Goal: Information Seeking & Learning: Learn about a topic

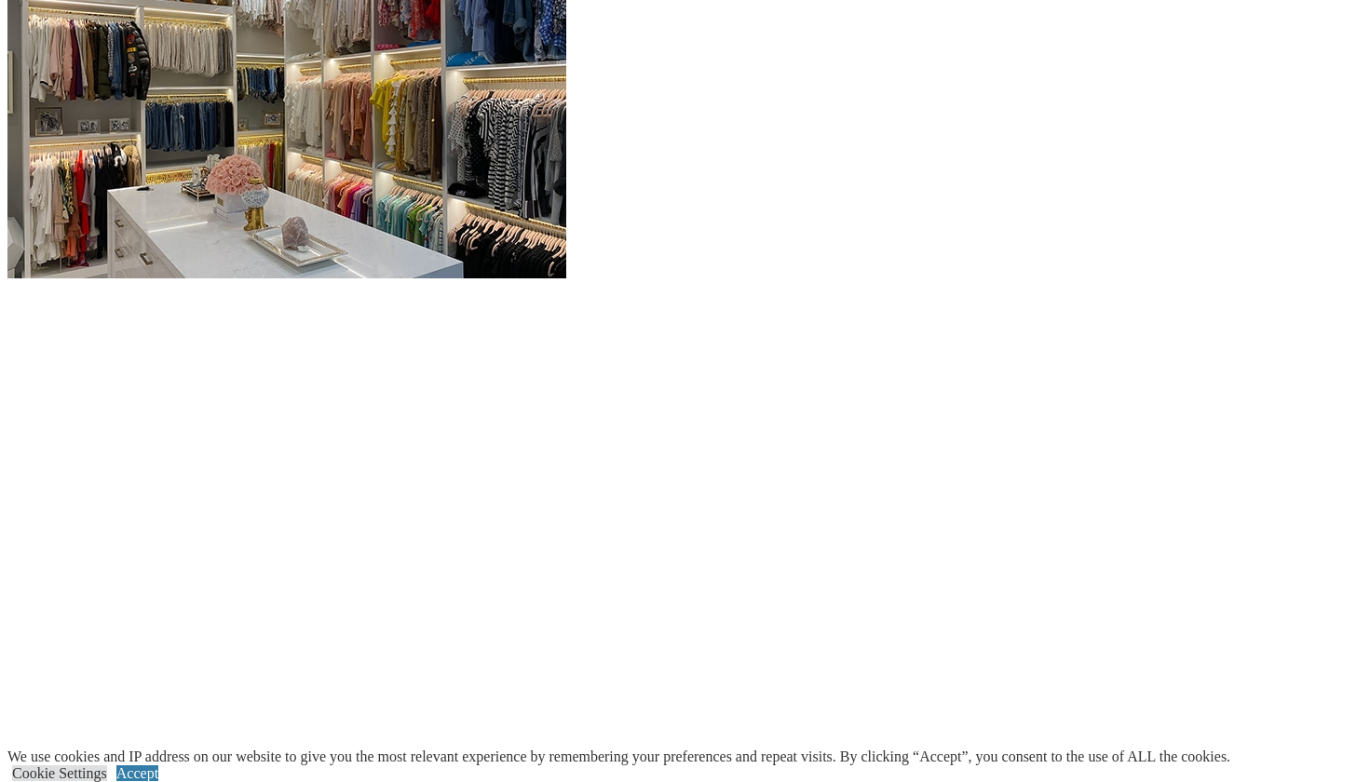
scroll to position [2394, 0]
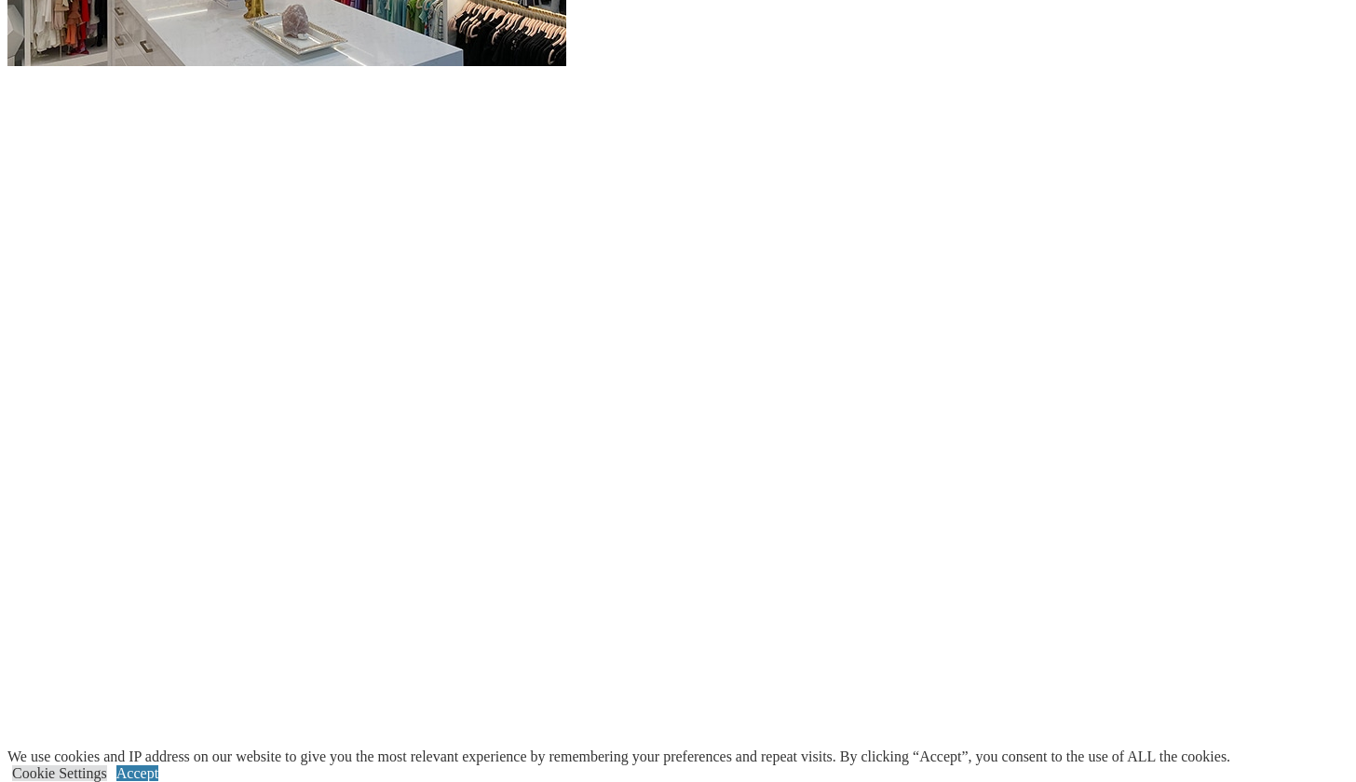
scroll to position [2708, 0]
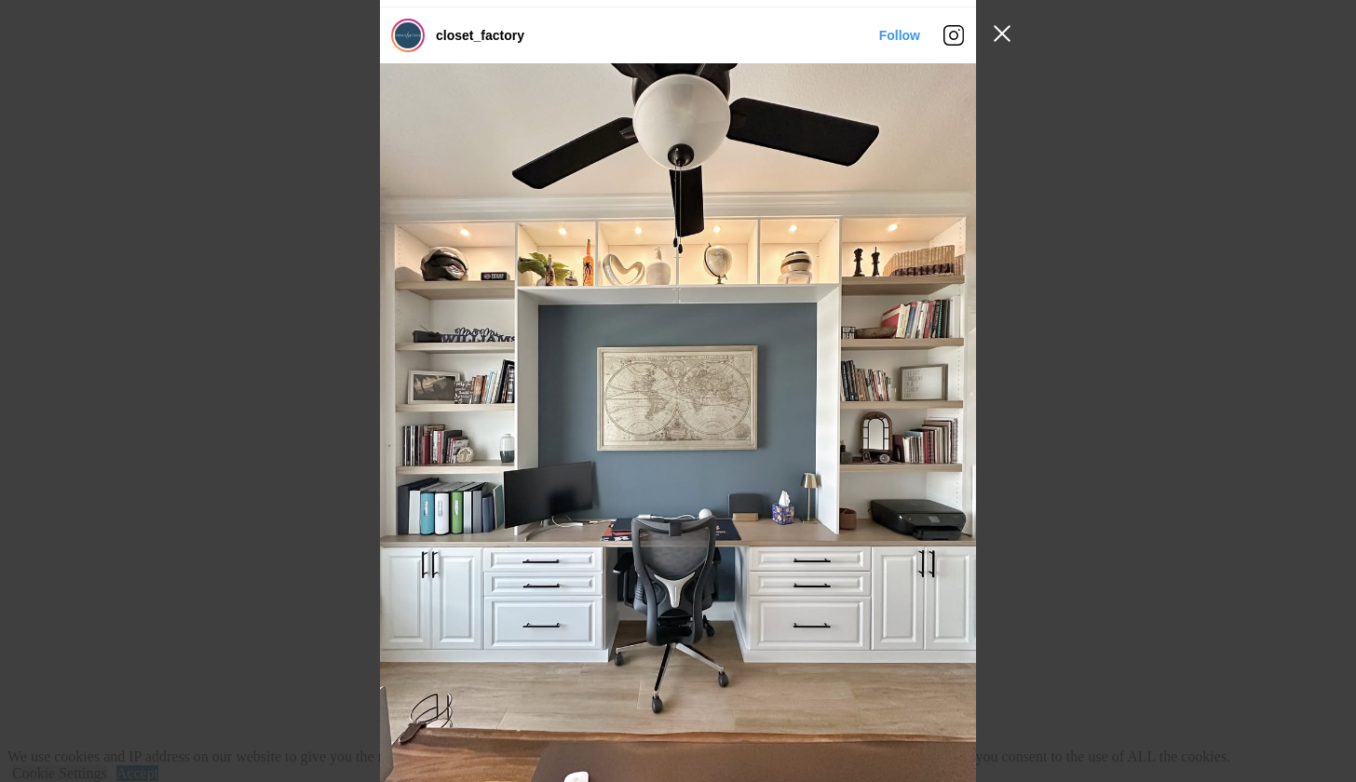
click at [1003, 32] on button "Close Instagram Feed Popup" at bounding box center [1002, 34] width 30 height 30
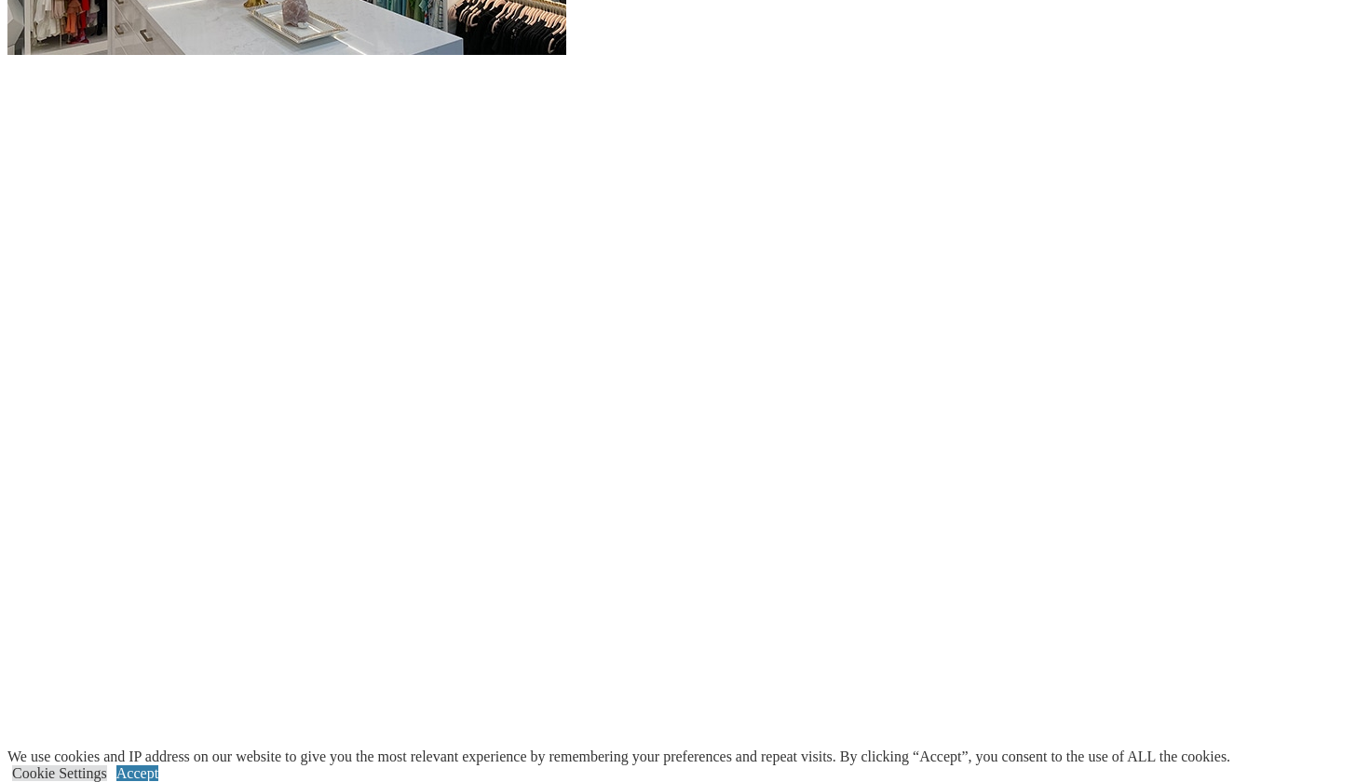
scroll to position [2392, 0]
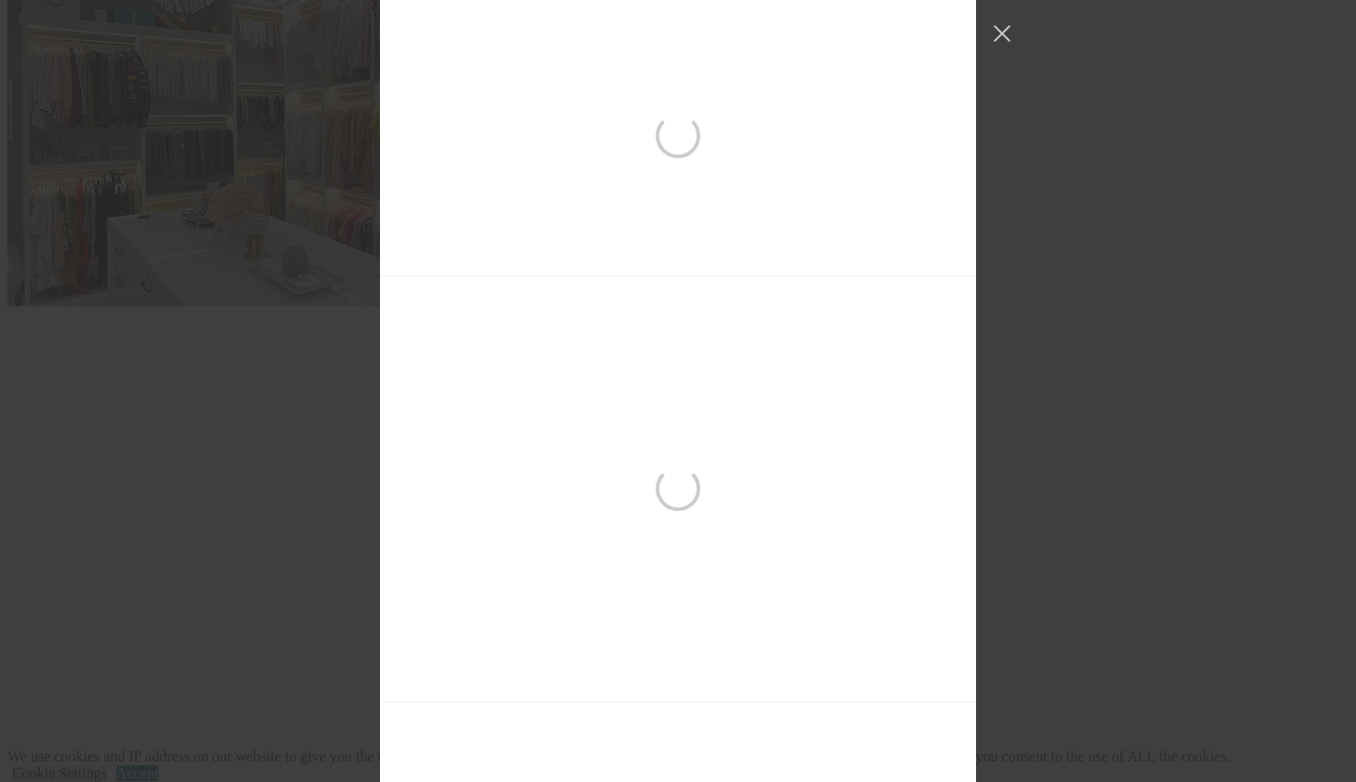
scroll to position [583, 0]
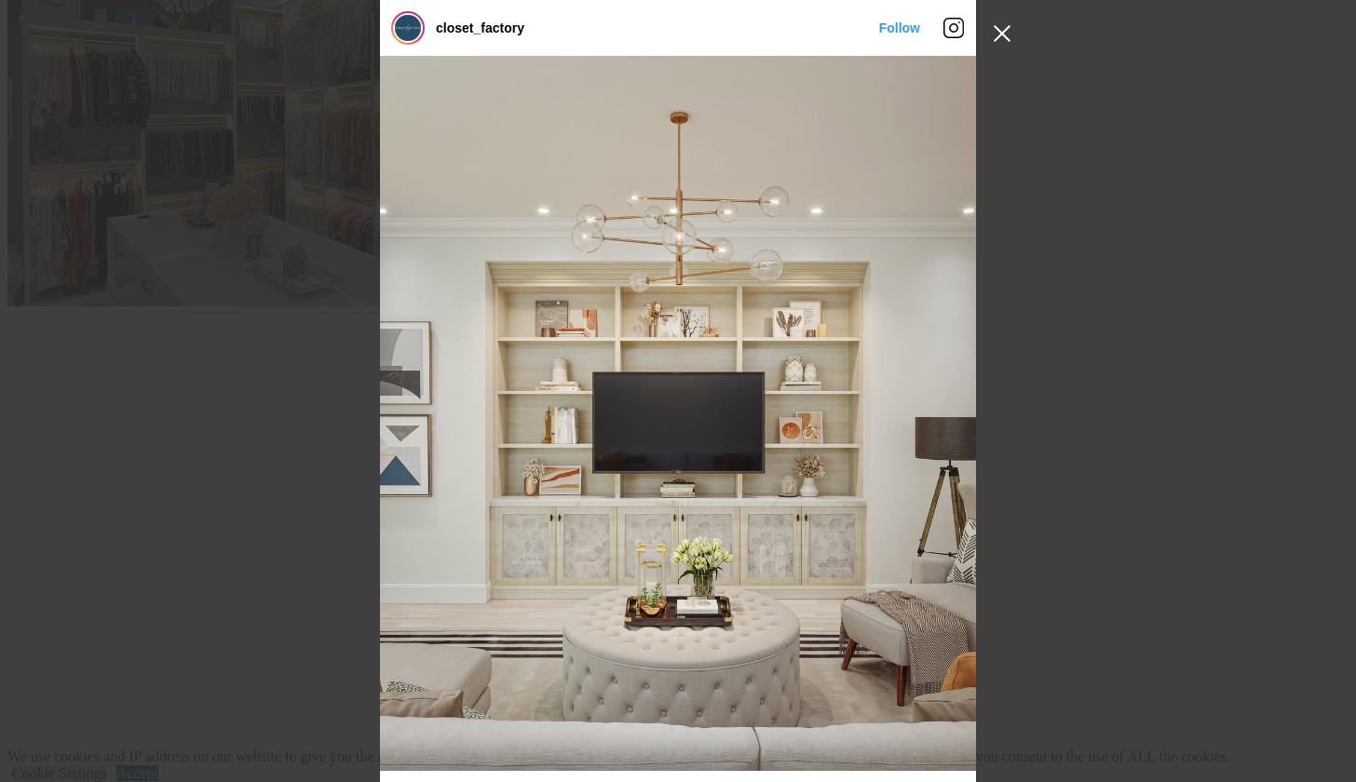
click at [999, 26] on button "Close Instagram Feed Popup" at bounding box center [1002, 34] width 30 height 30
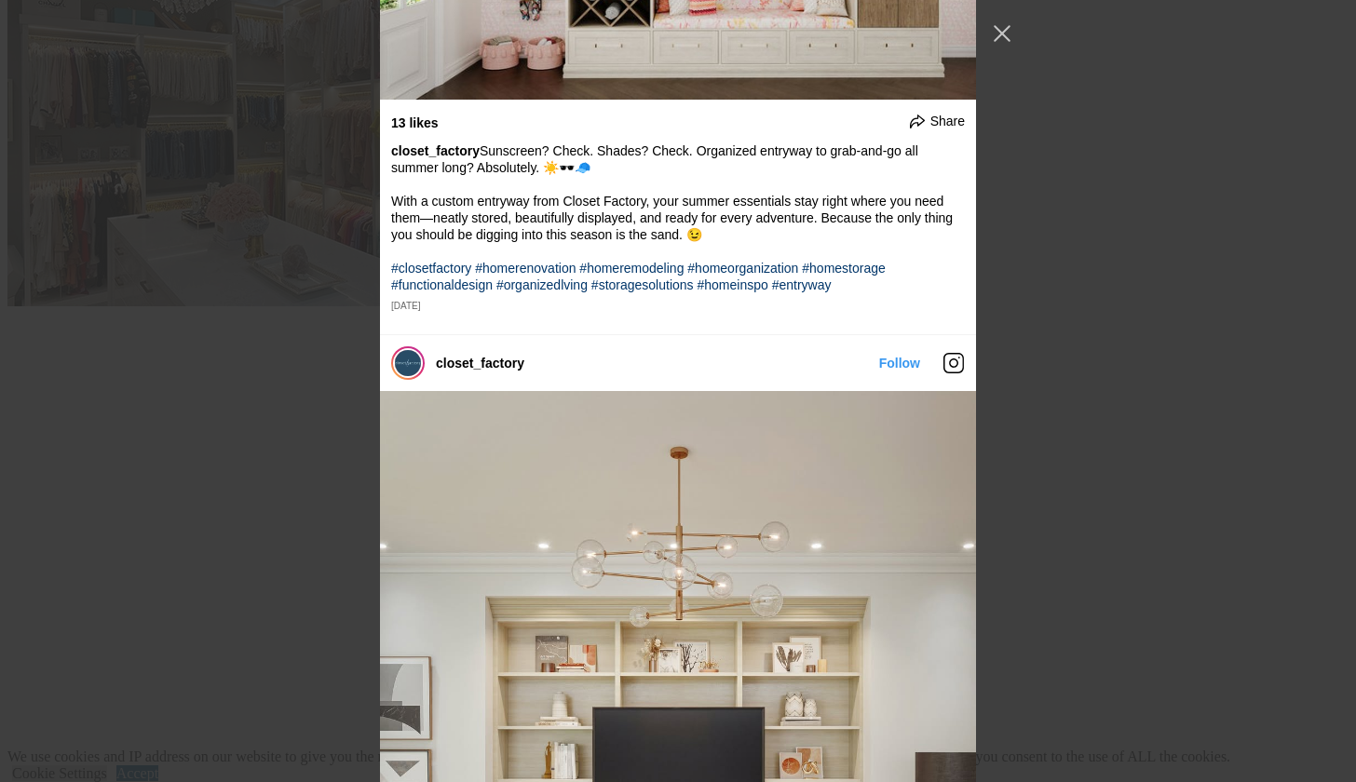
scroll to position [292, 0]
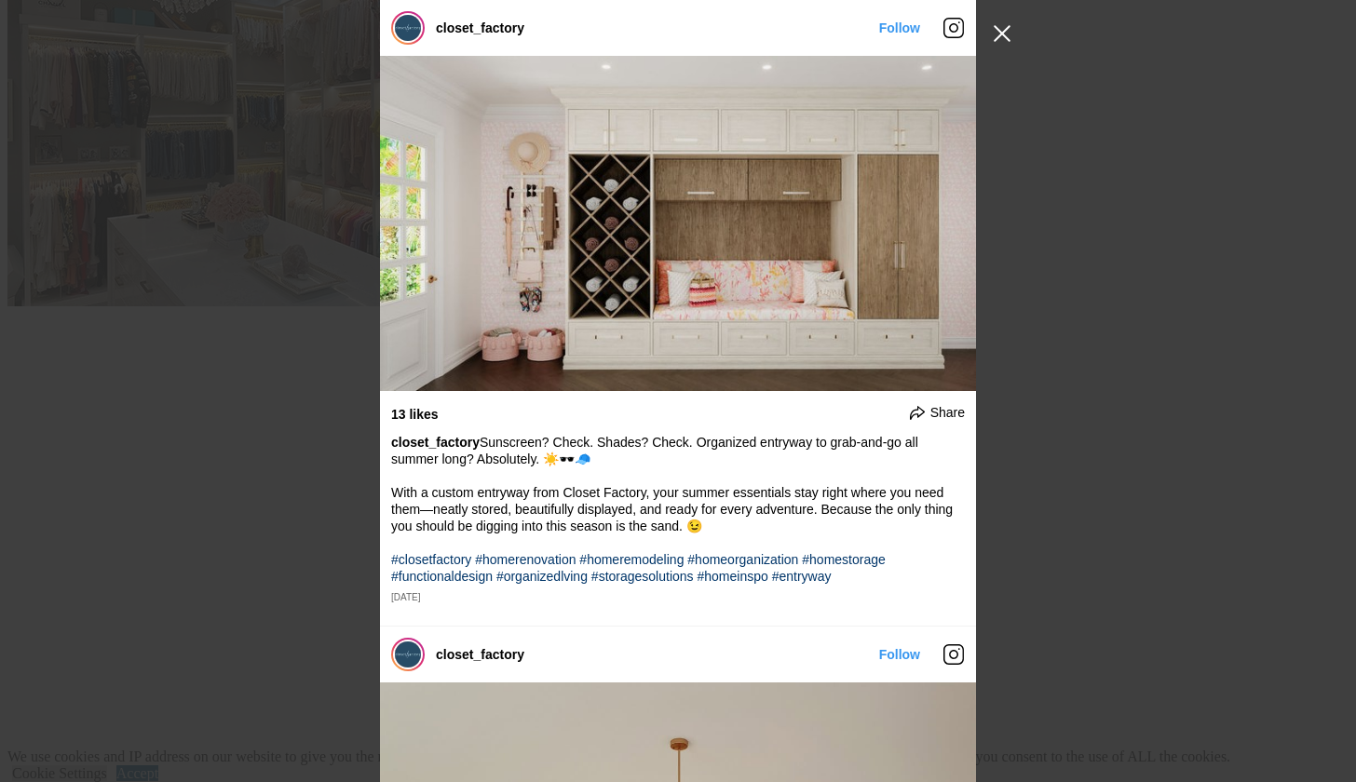
click at [1007, 35] on button "Close Instagram Feed Popup" at bounding box center [1002, 34] width 30 height 30
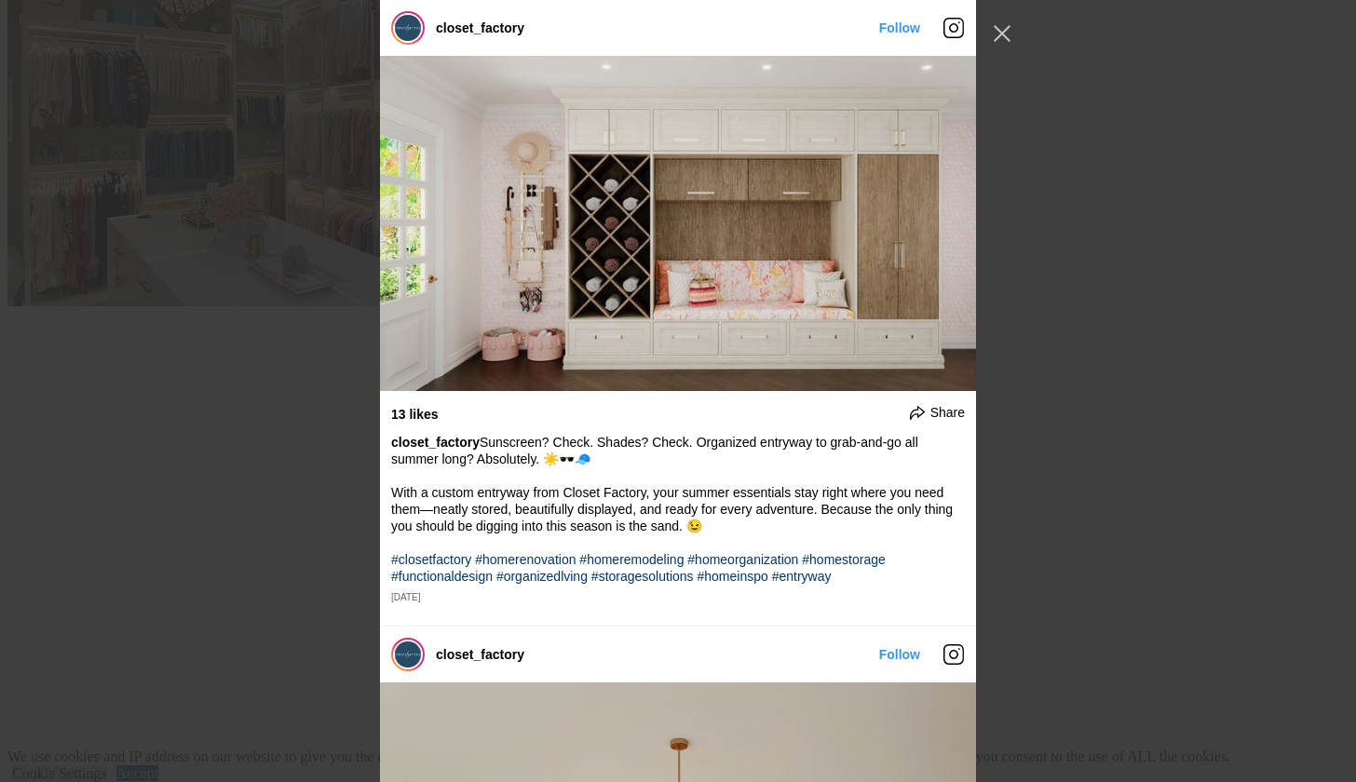
scroll to position [918, 0]
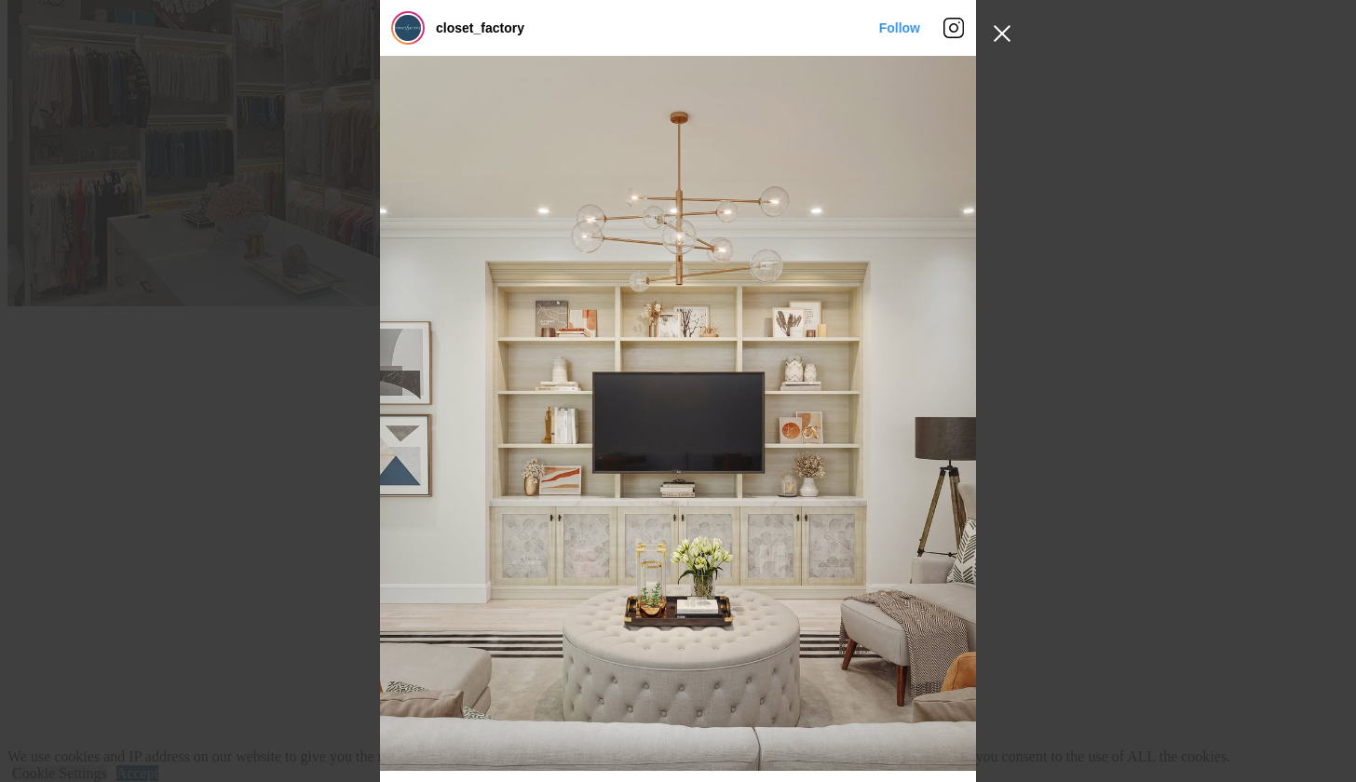
click at [994, 34] on button "Close Instagram Feed Popup" at bounding box center [1002, 34] width 30 height 30
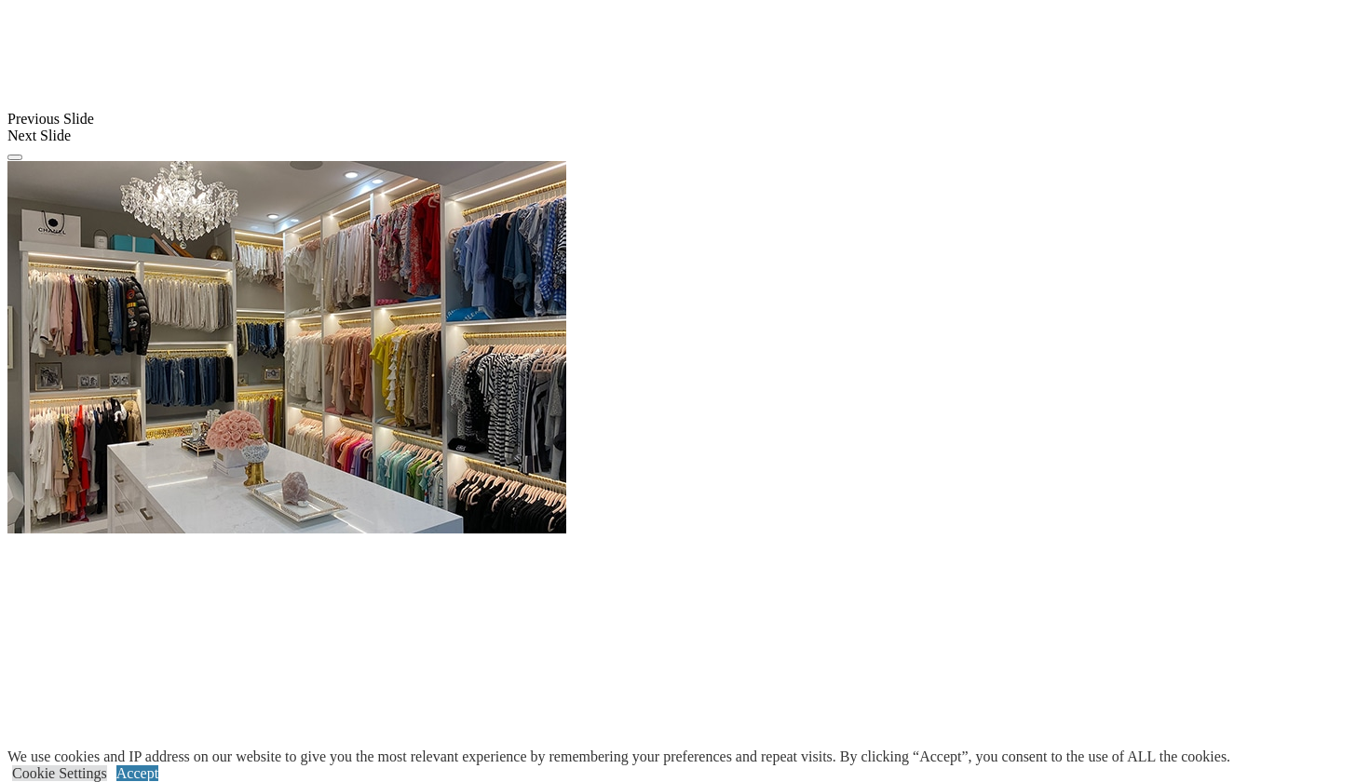
scroll to position [2016, 0]
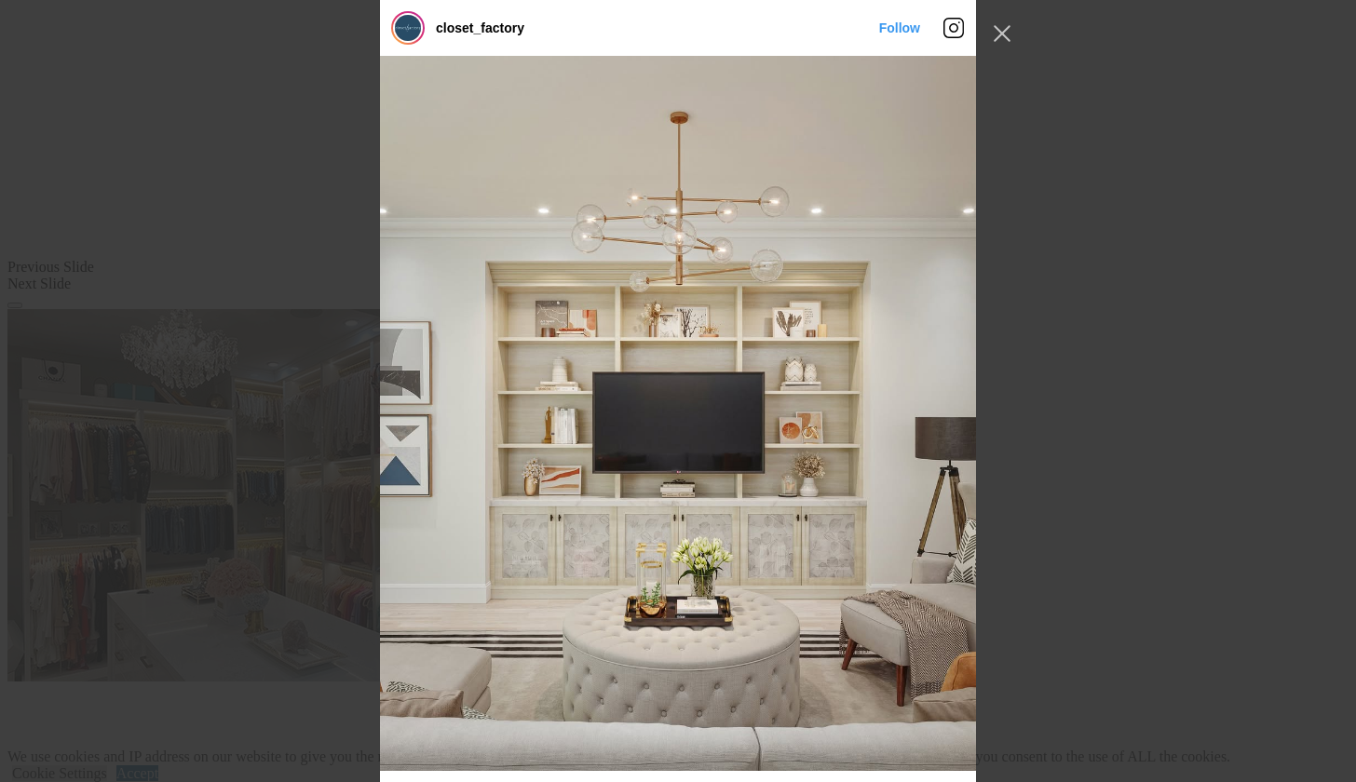
scroll to position [3028, 0]
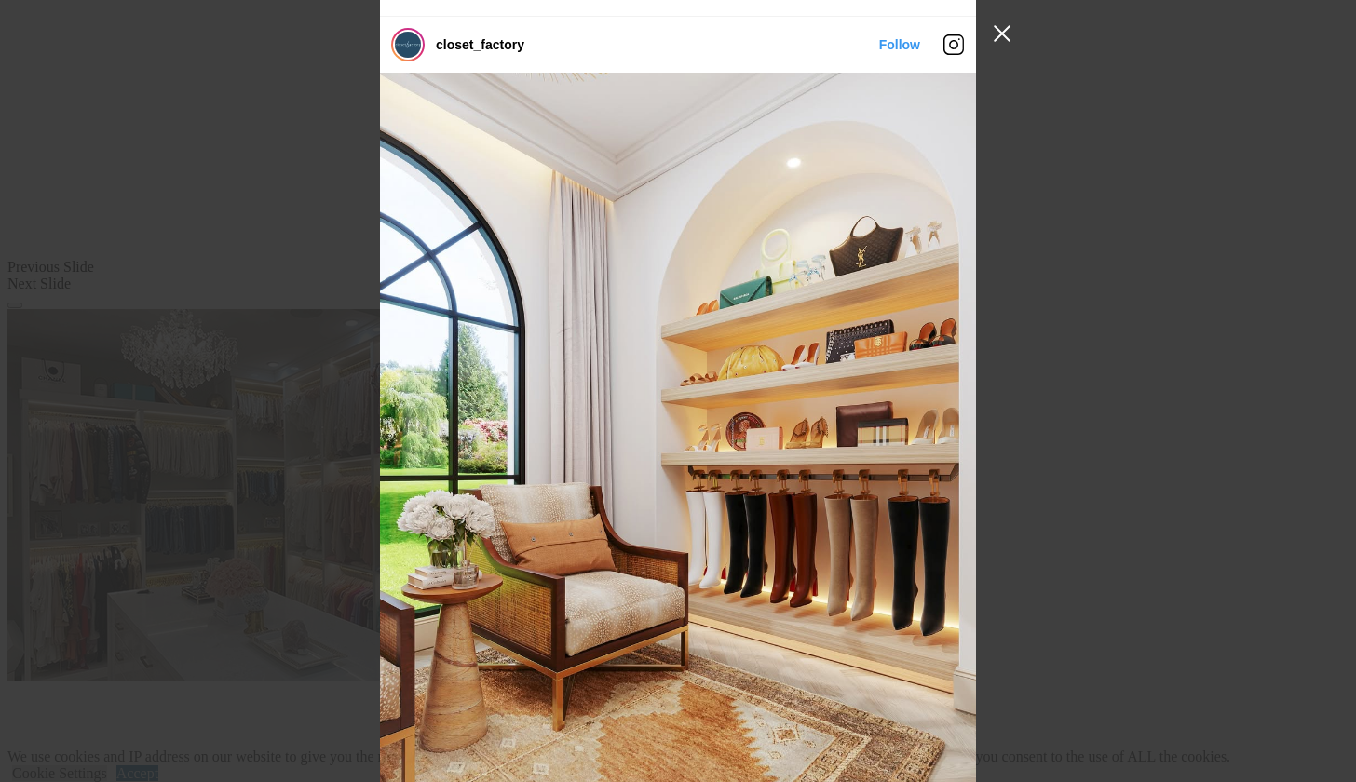
click at [1005, 30] on button "Close Instagram Feed Popup" at bounding box center [1002, 34] width 30 height 30
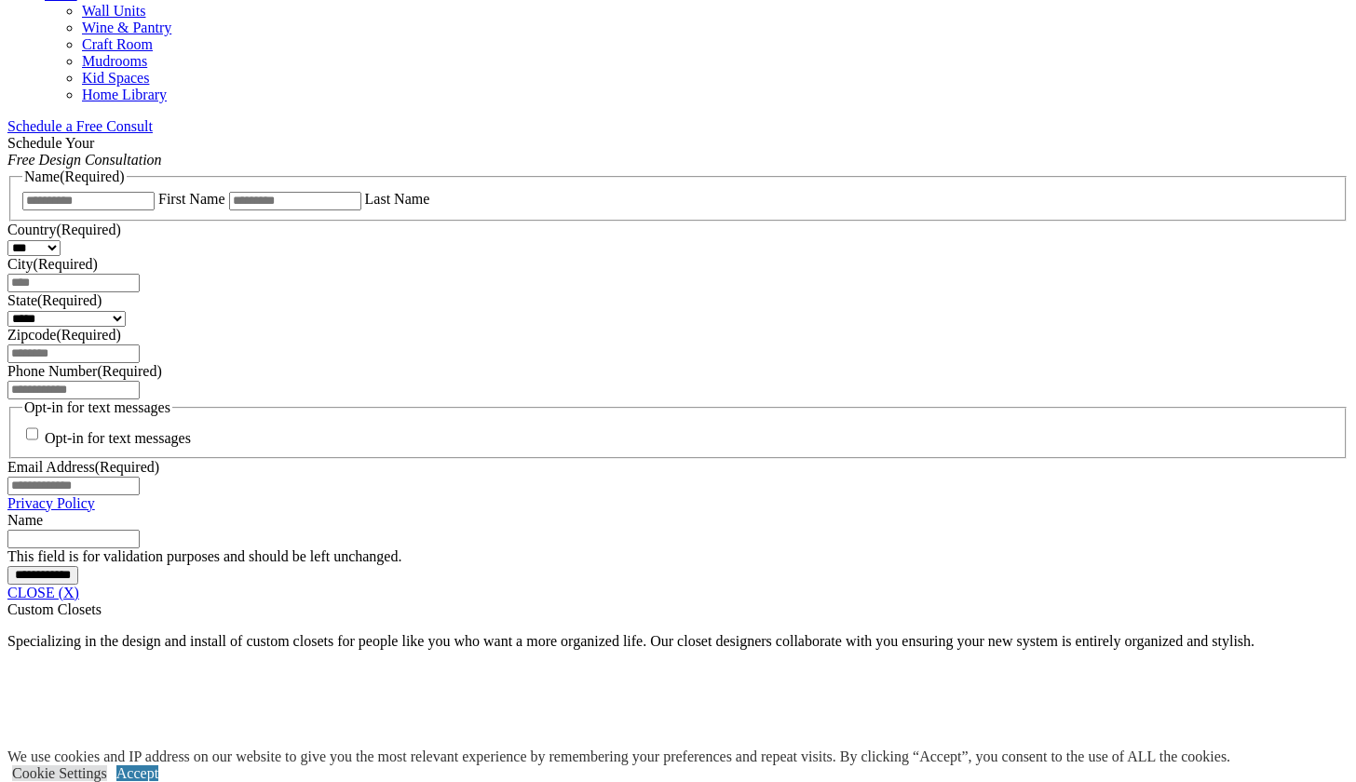
scroll to position [1146, 0]
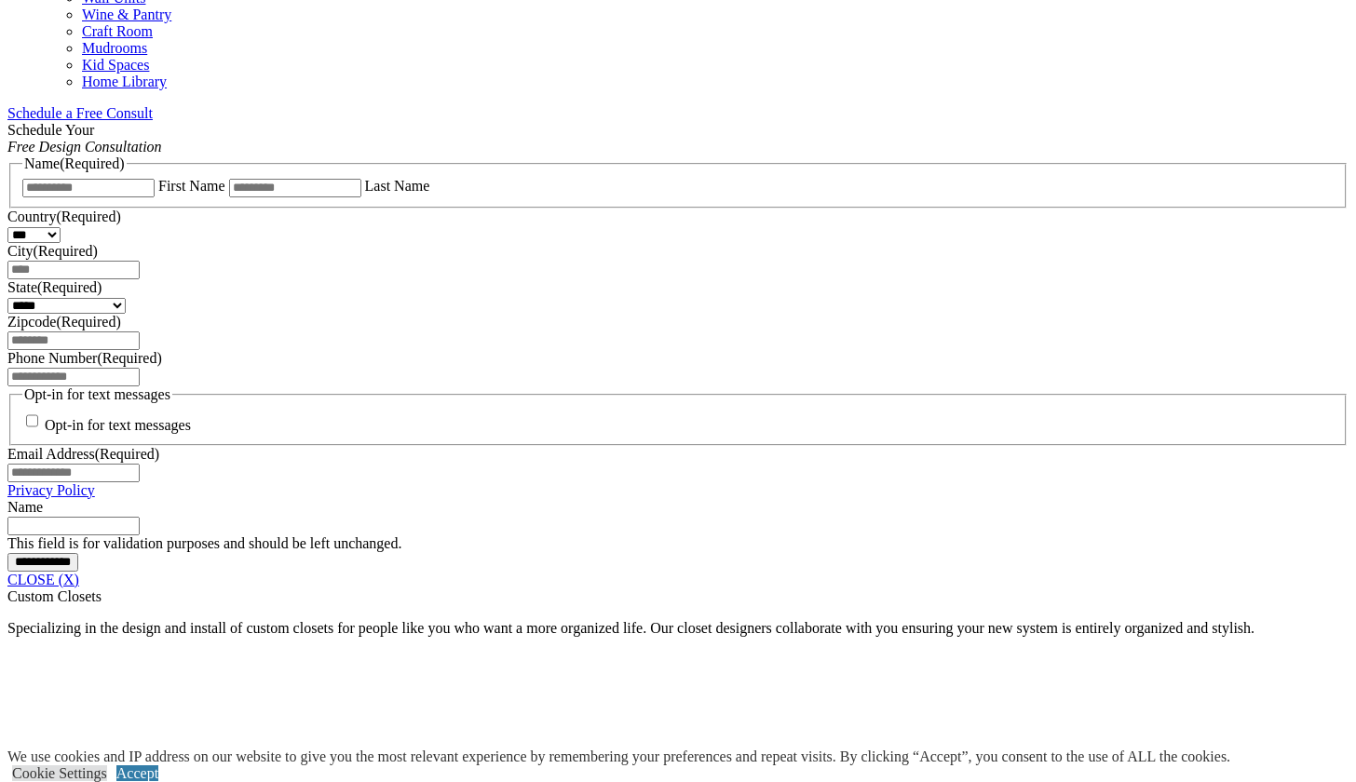
click at [79, 572] on link "CLOSE (X)" at bounding box center [43, 580] width 72 height 16
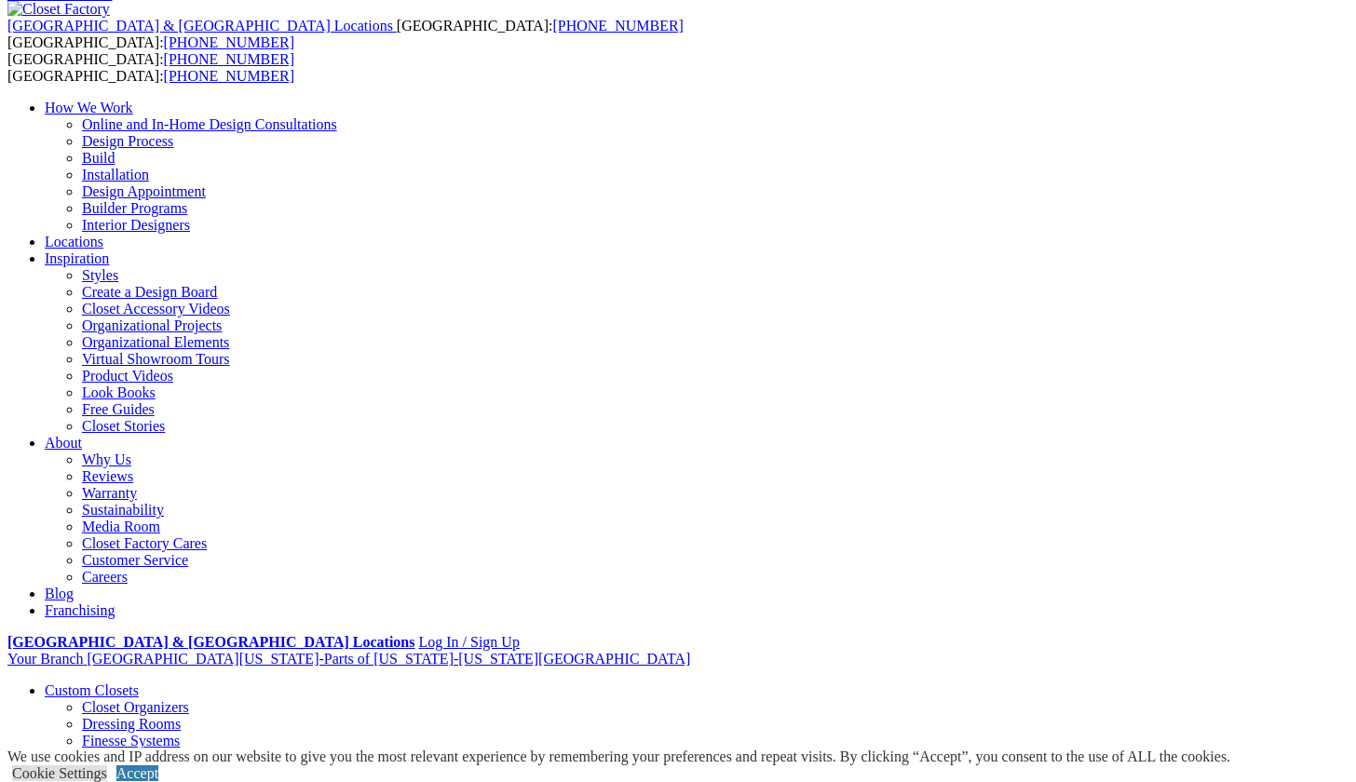
scroll to position [0, 0]
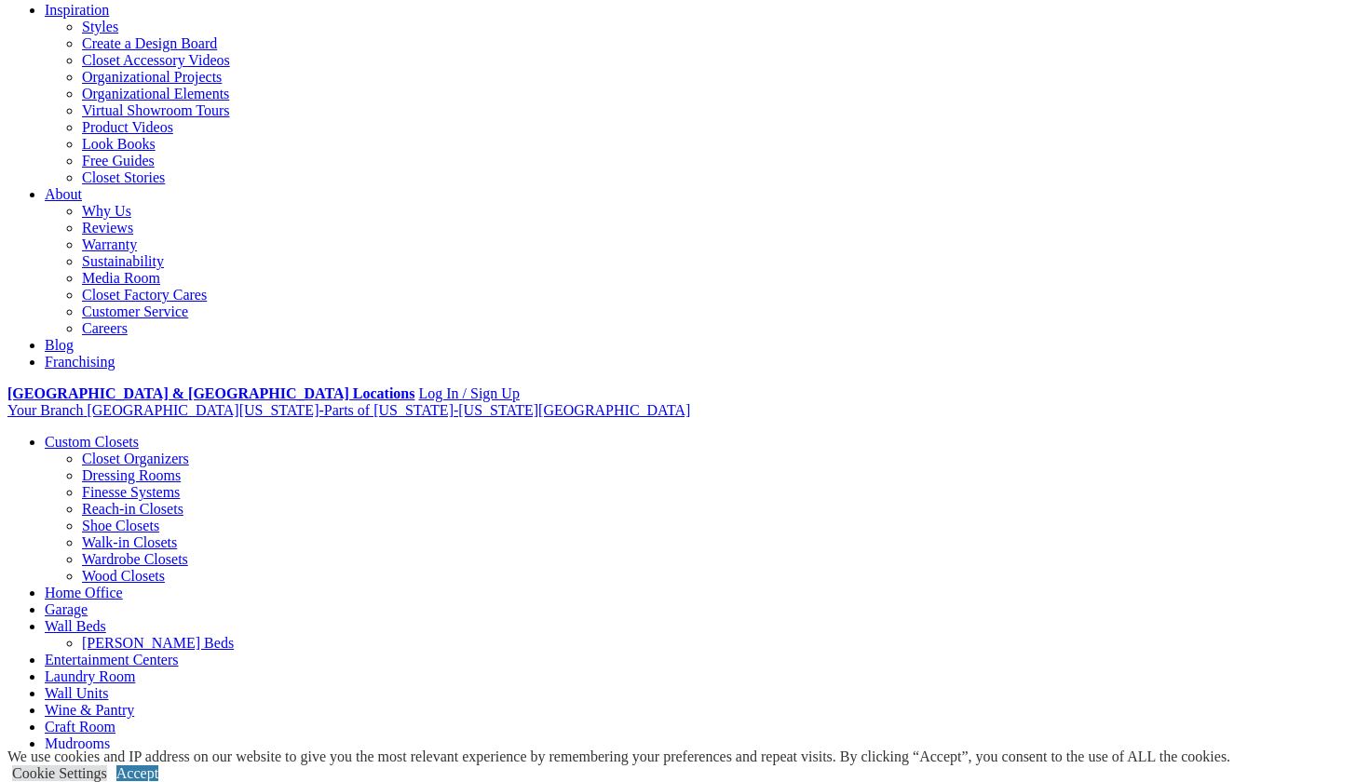
scroll to position [428, 0]
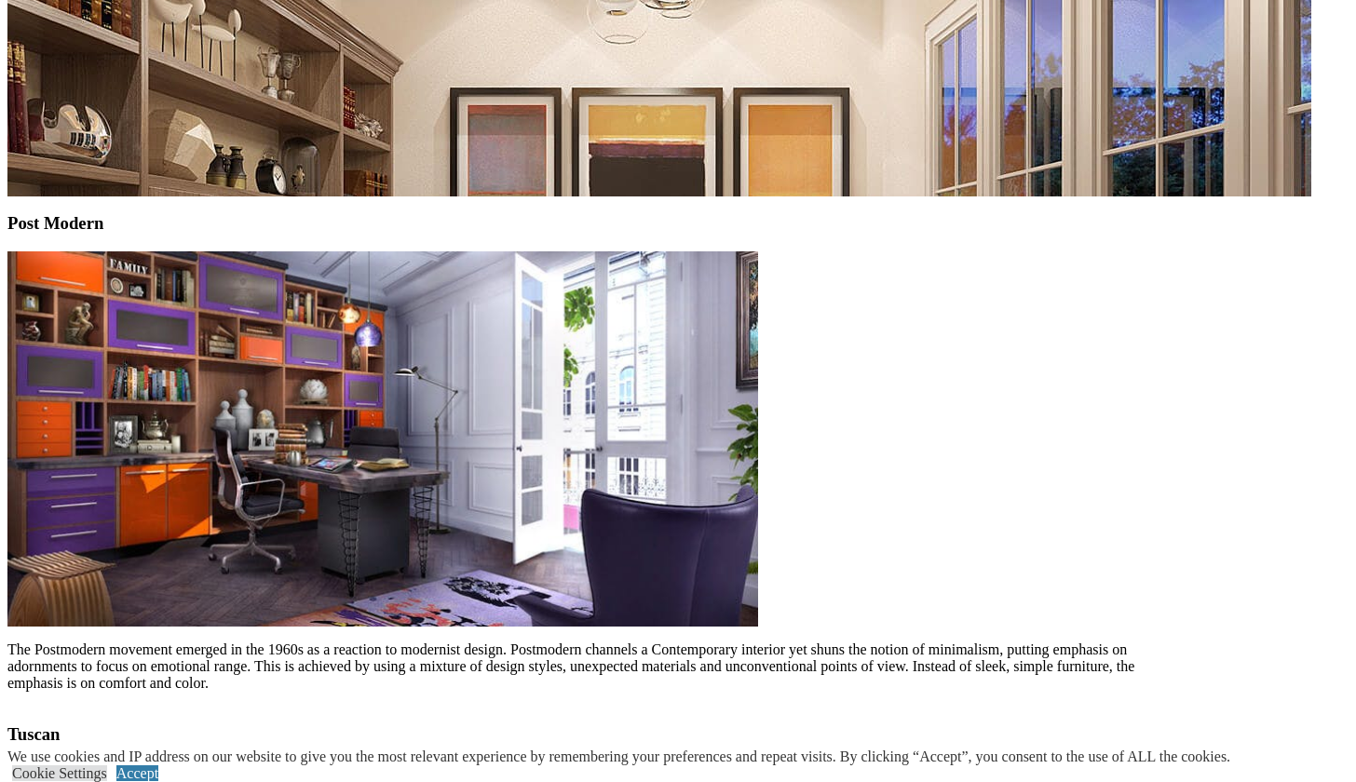
scroll to position [4883, 0]
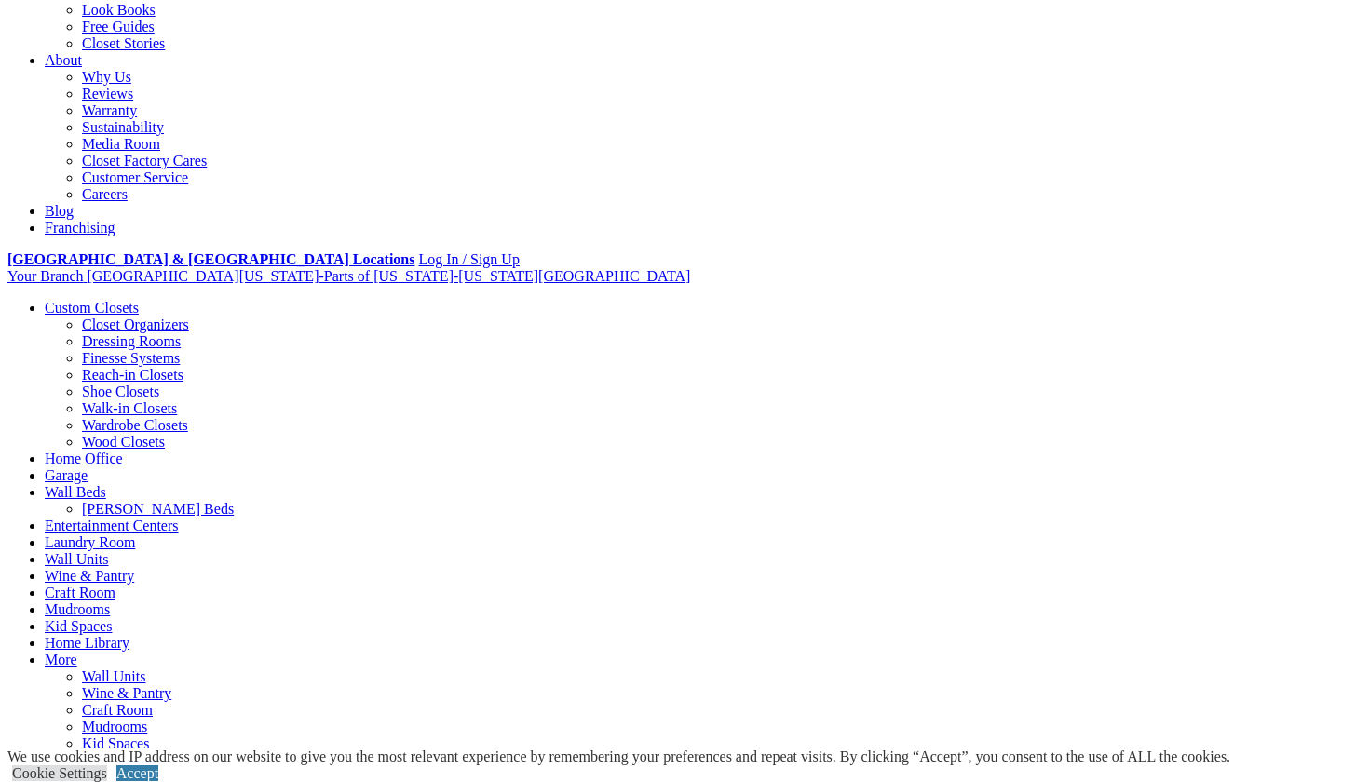
scroll to position [478, 0]
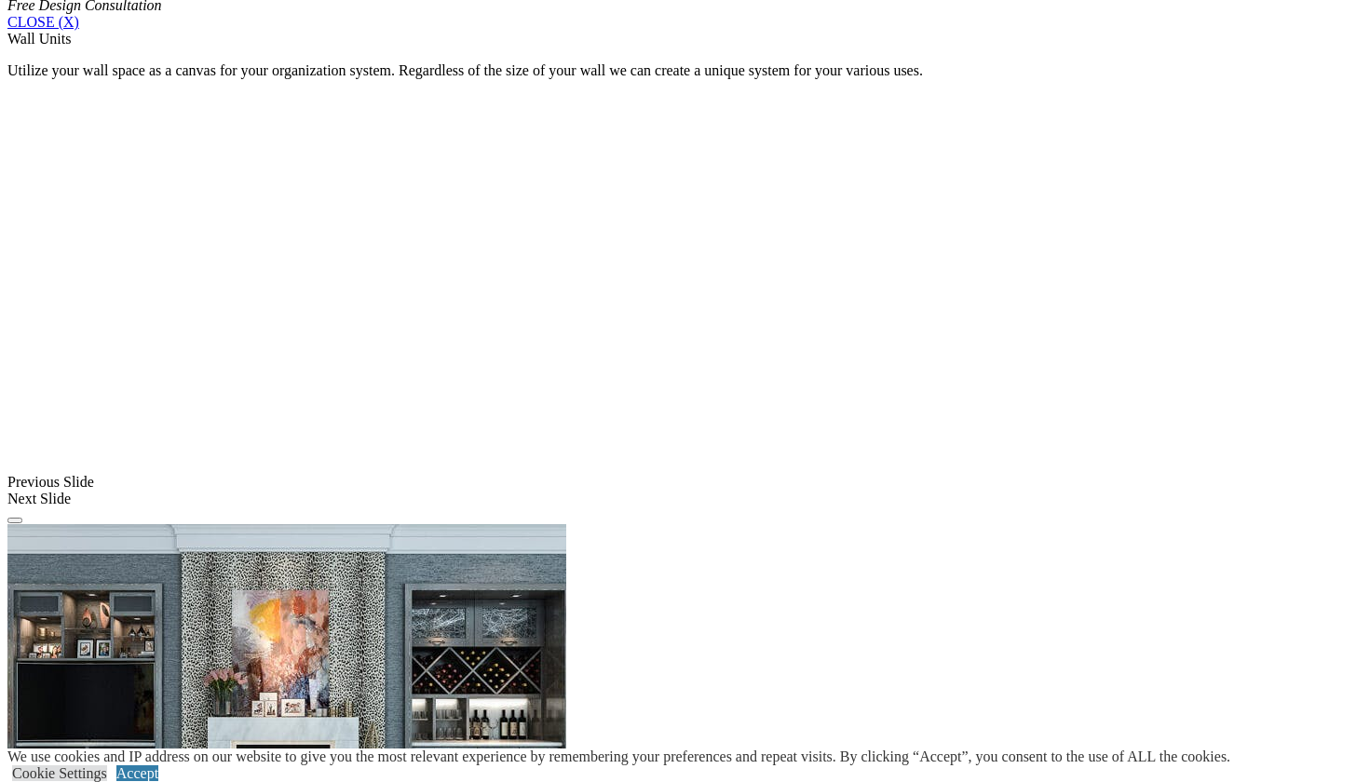
scroll to position [1298, 0]
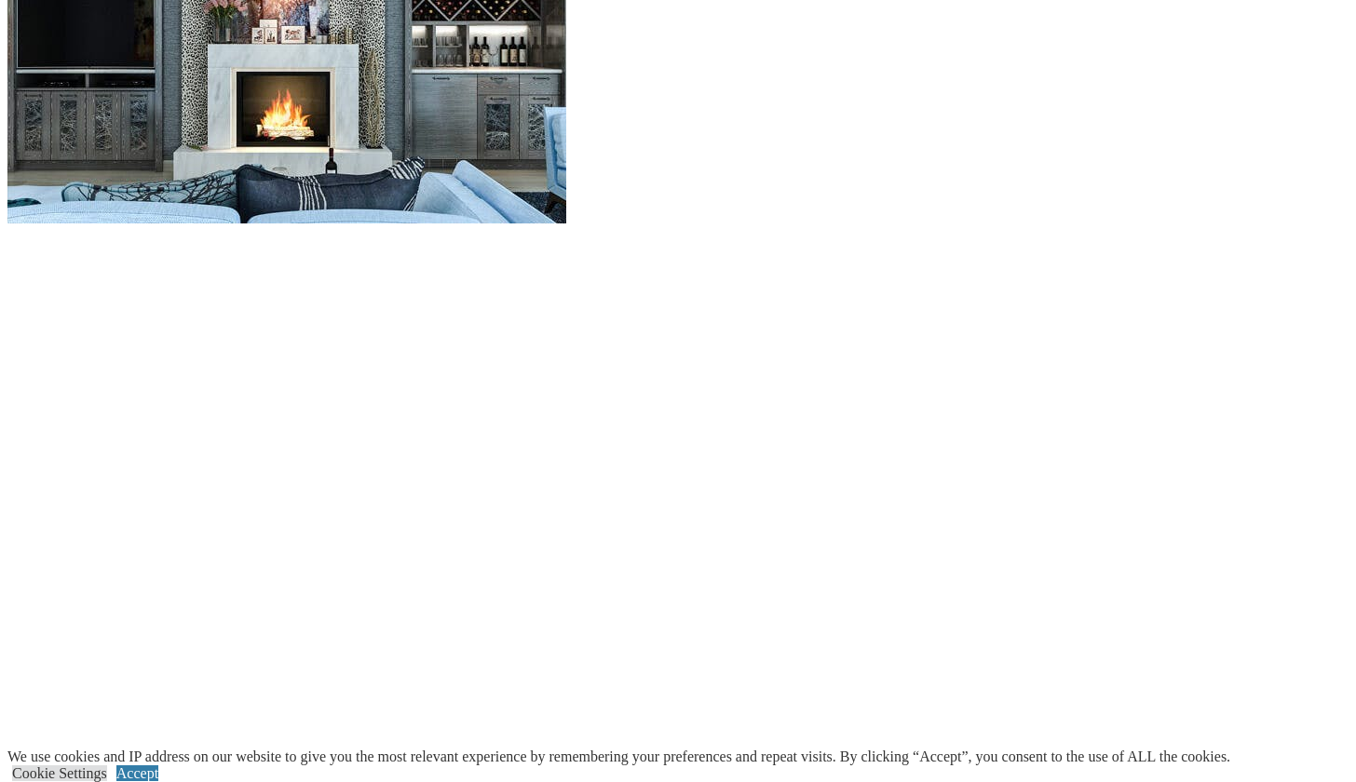
scroll to position [2001, 0]
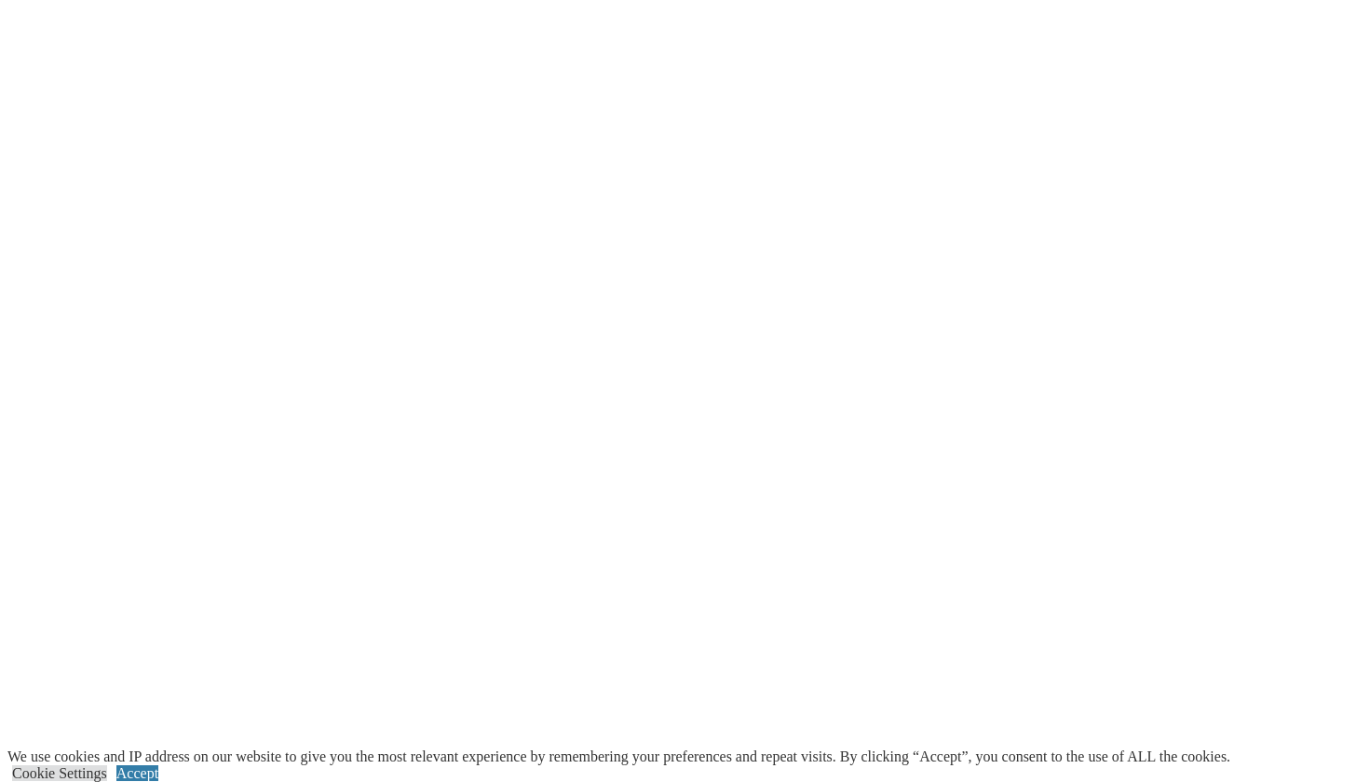
scroll to position [2222, 0]
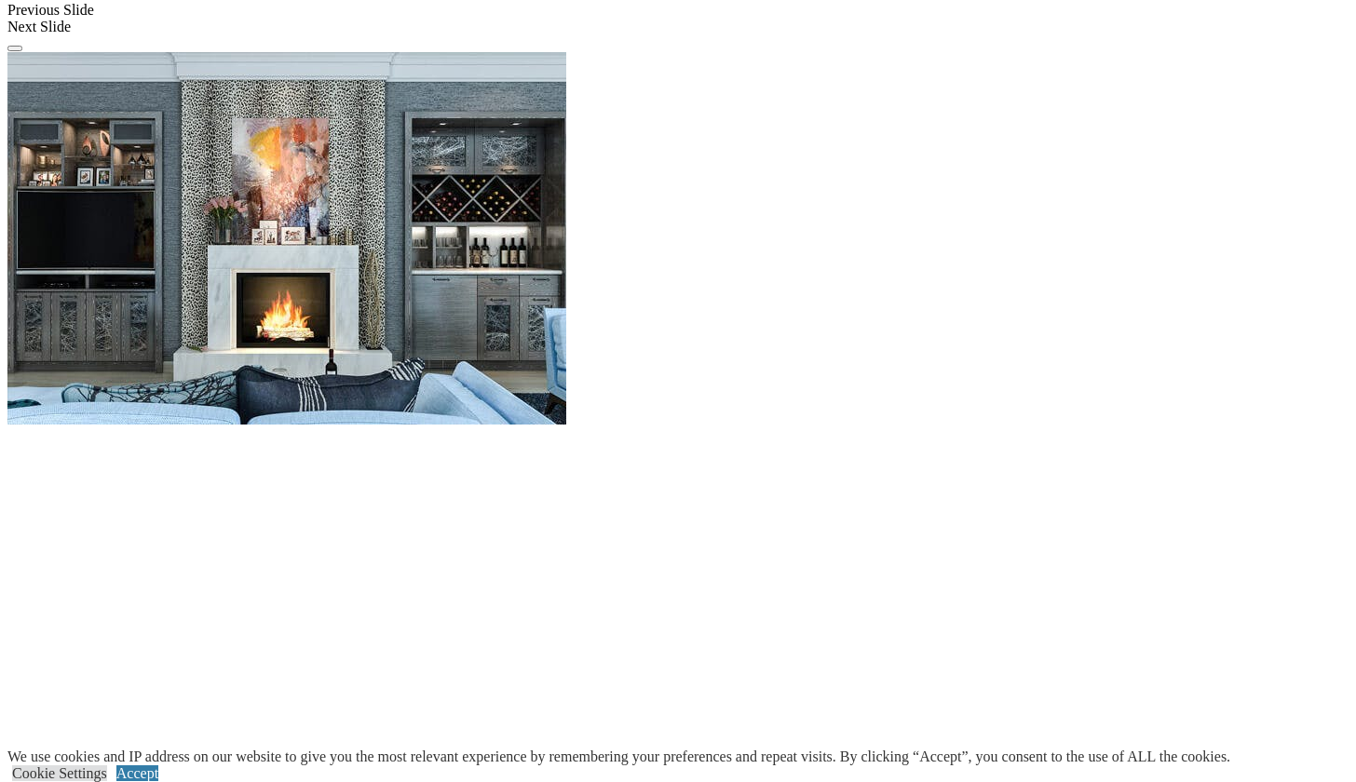
scroll to position [1757, 0]
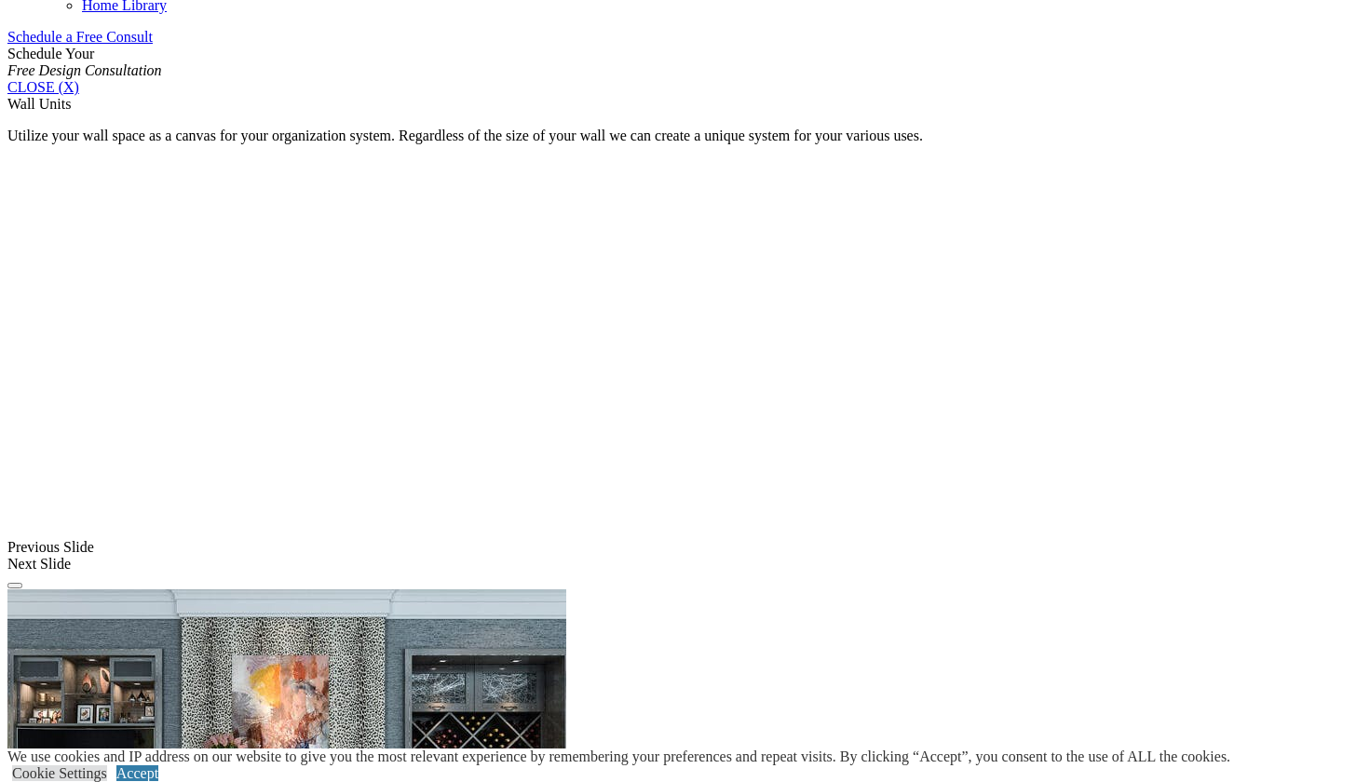
scroll to position [1222, 0]
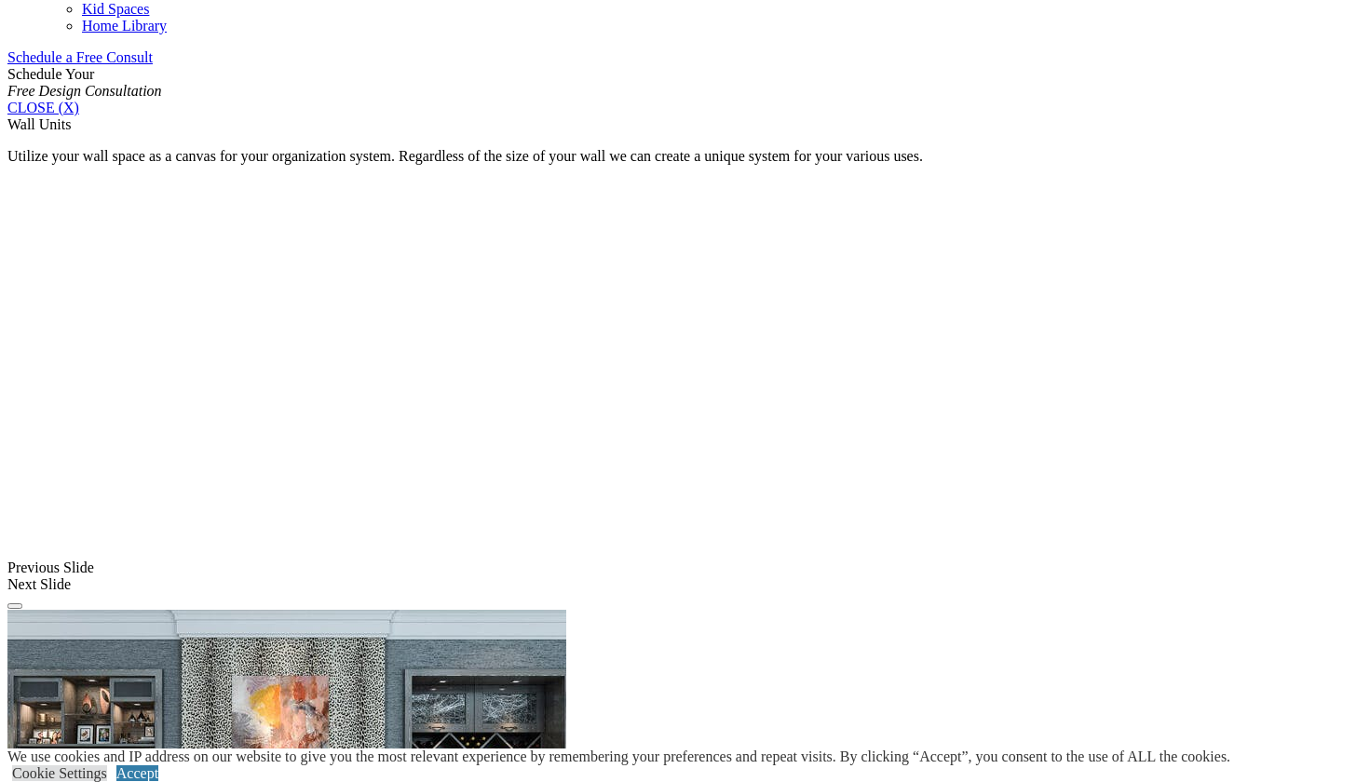
scroll to position [1200, 0]
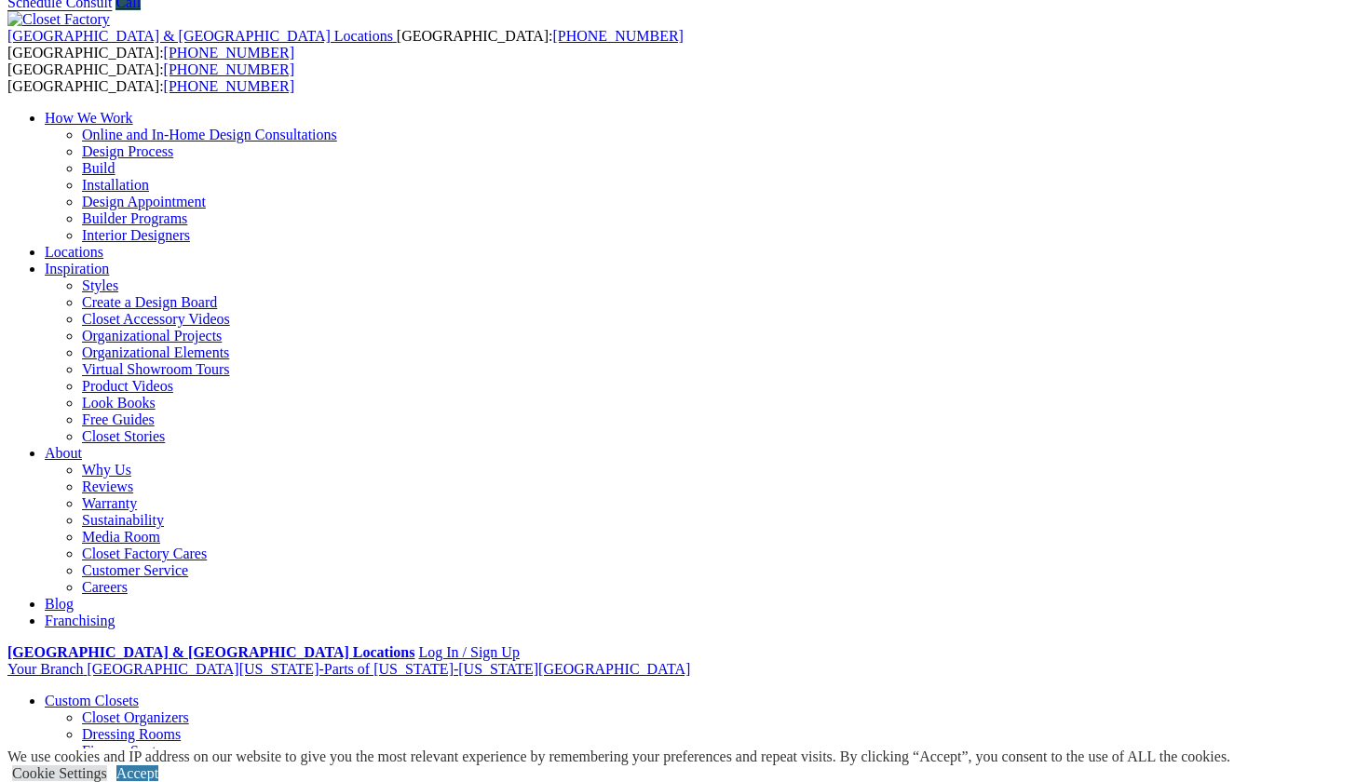
scroll to position [0, 0]
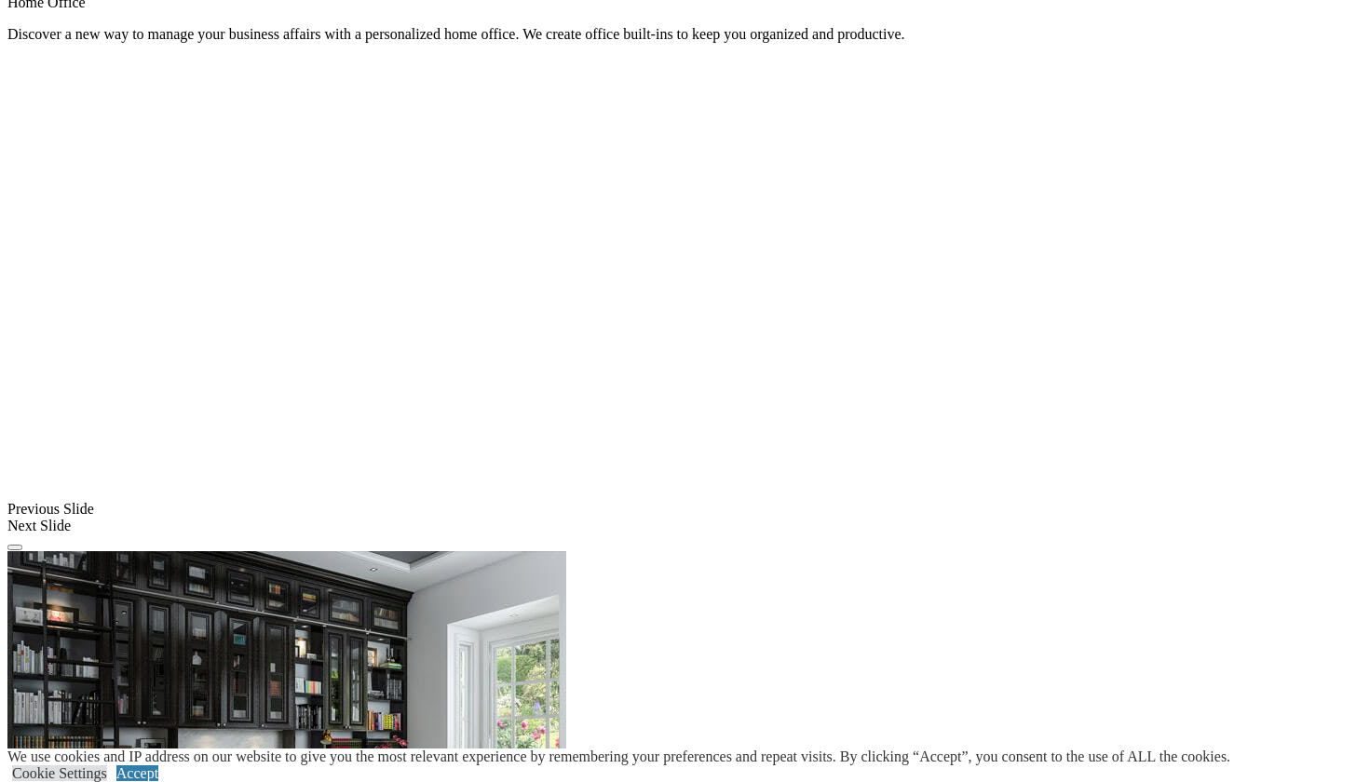
scroll to position [1398, 0]
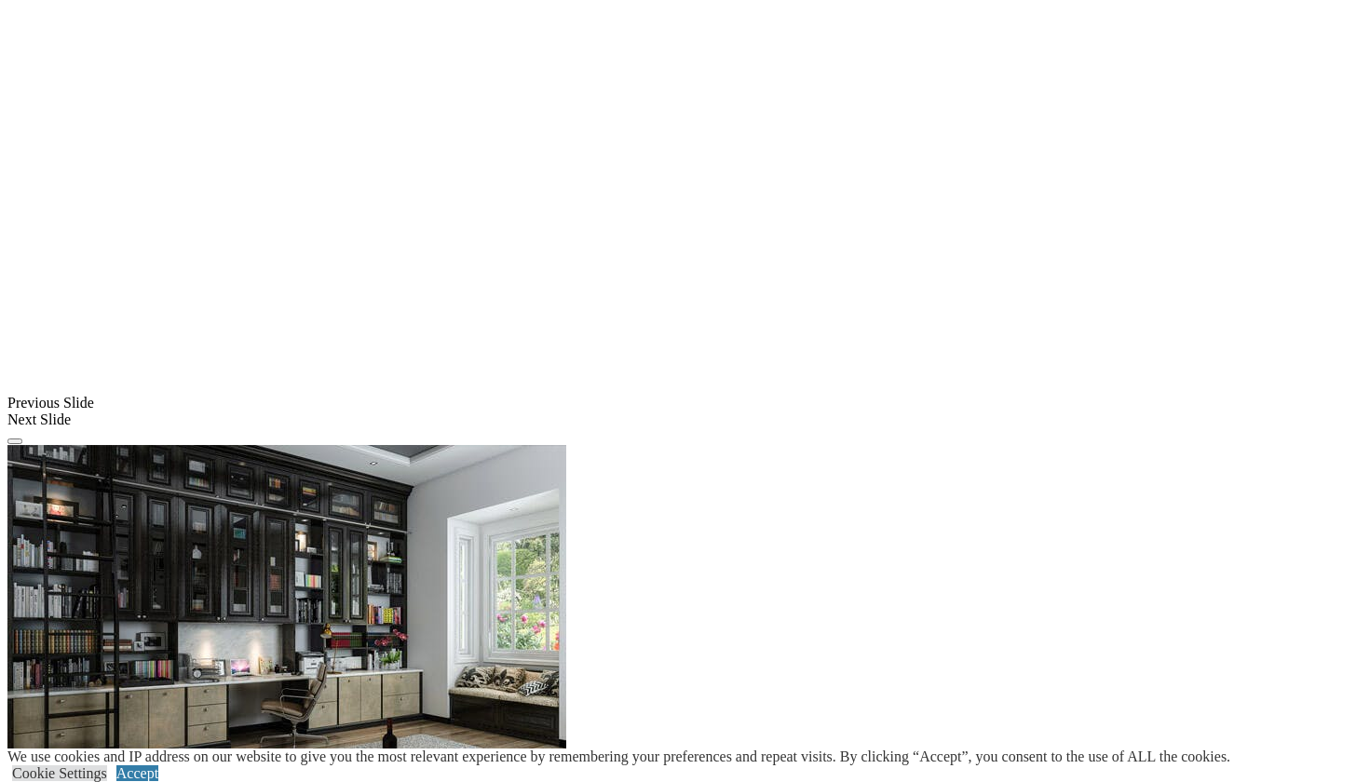
scroll to position [1421, 0]
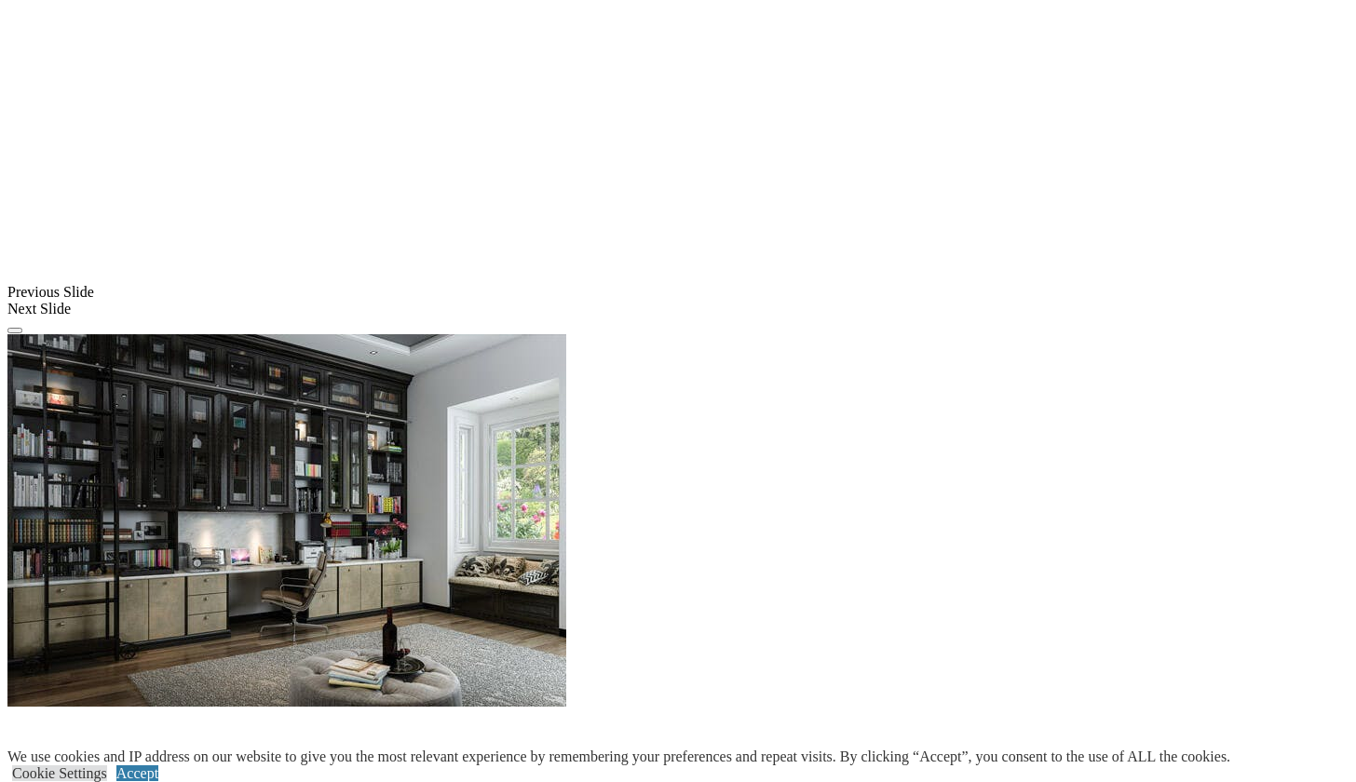
scroll to position [1567, 0]
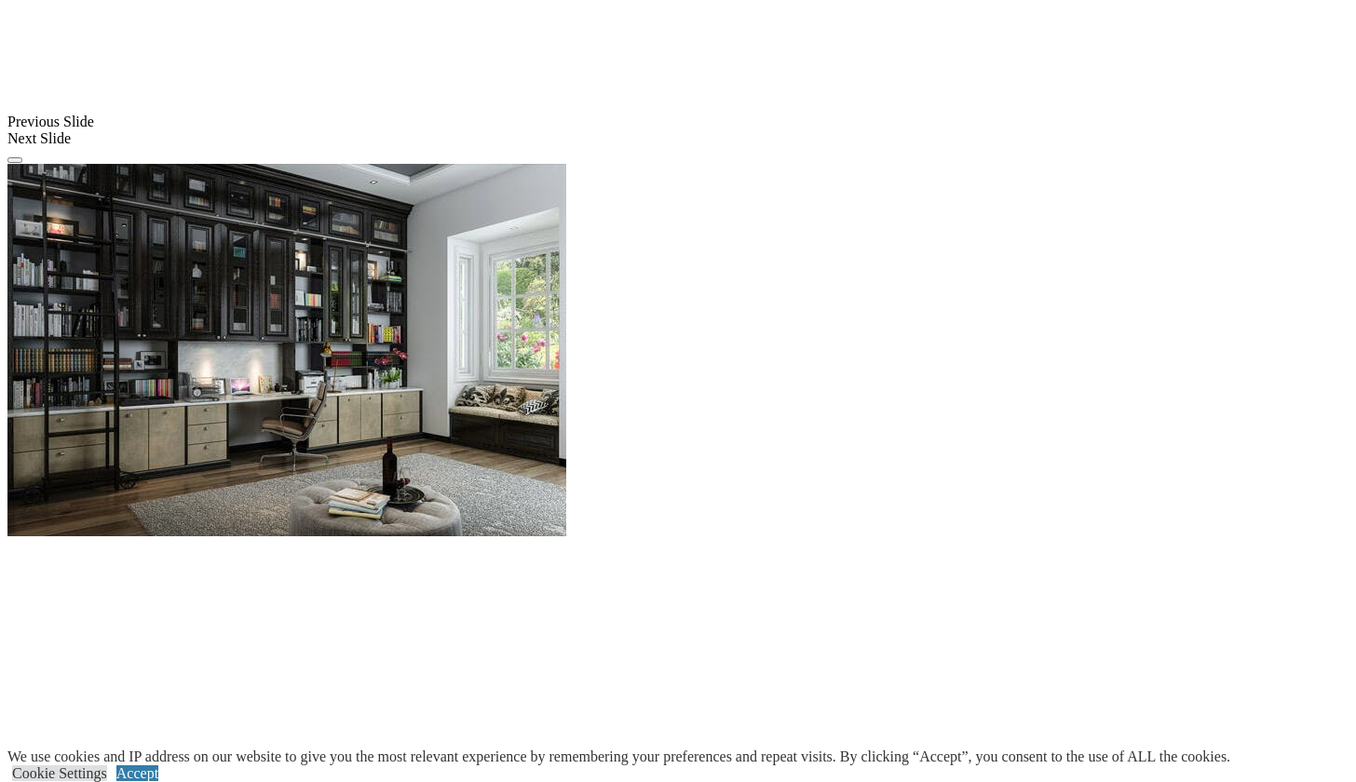
scroll to position [1733, 0]
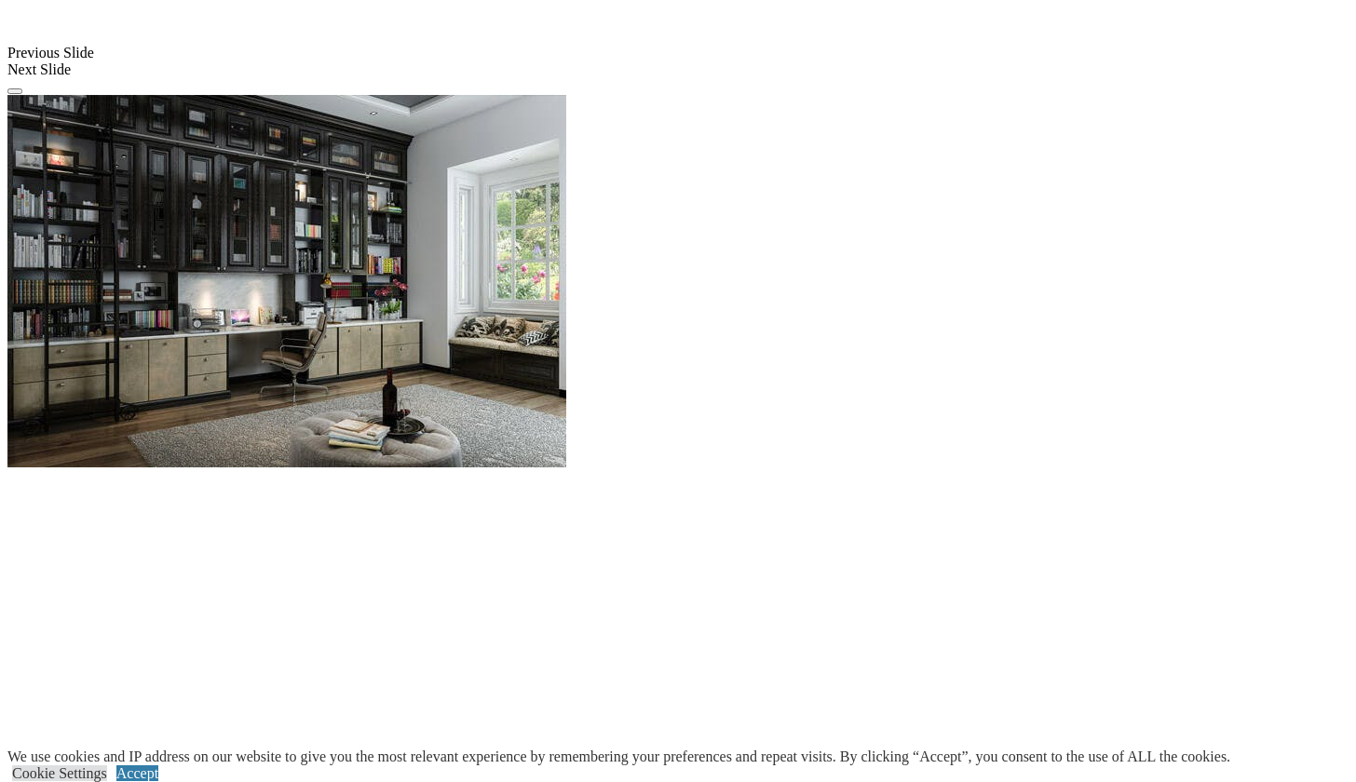
scroll to position [1824, 0]
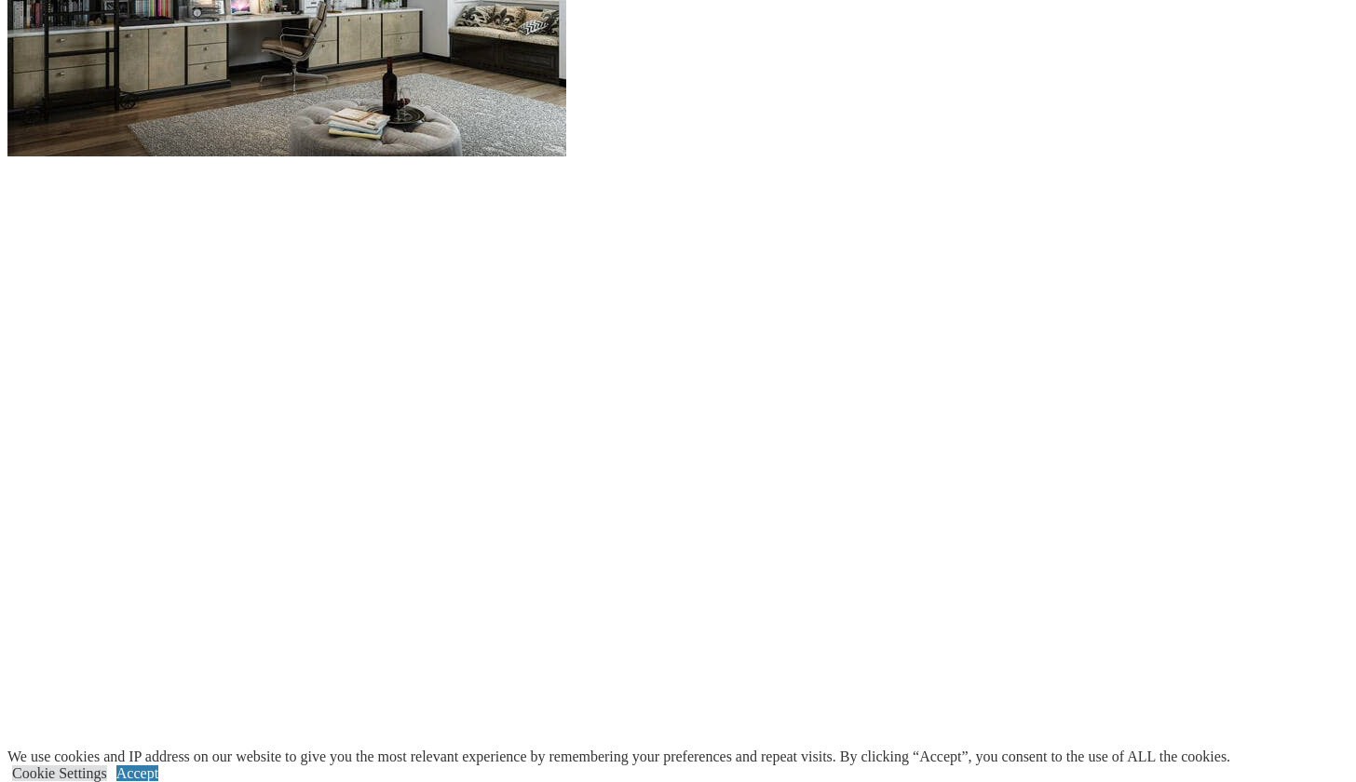
scroll to position [2138, 0]
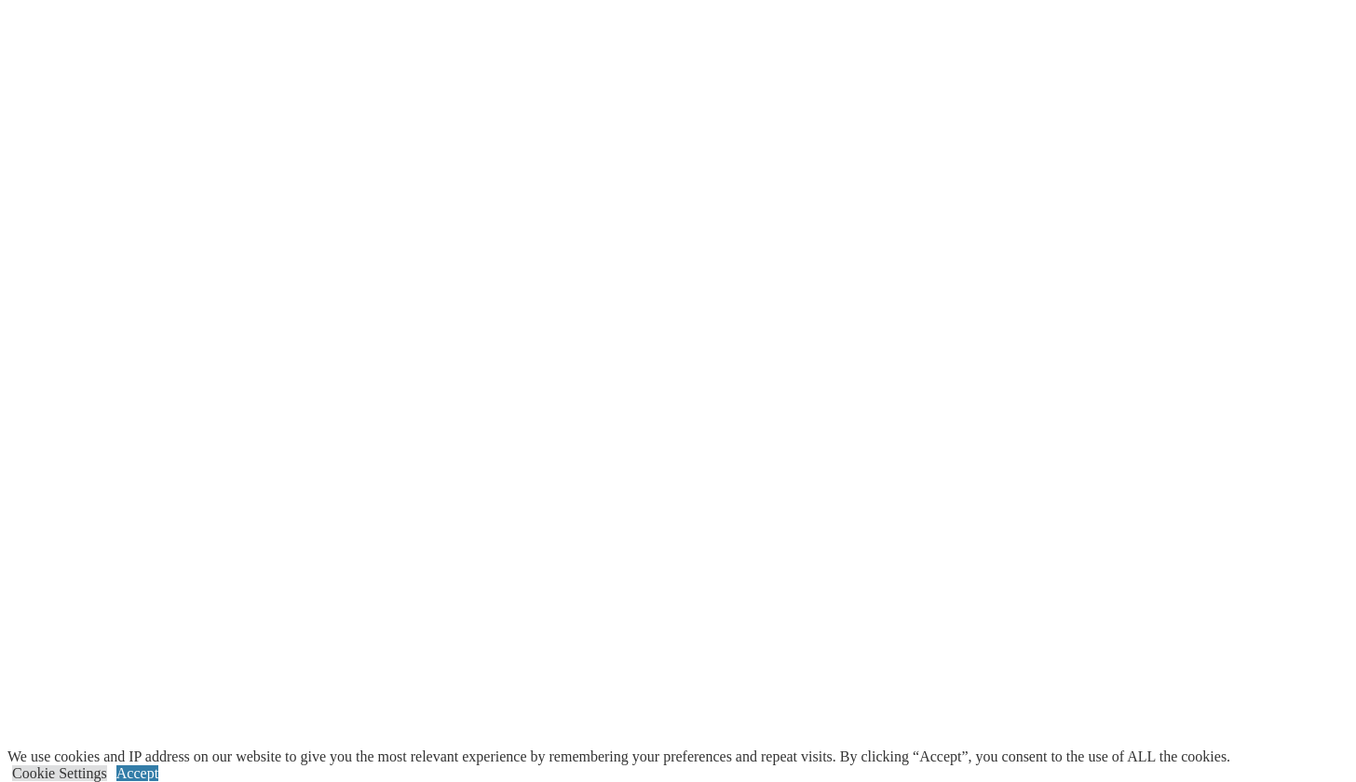
scroll to position [2317, 0]
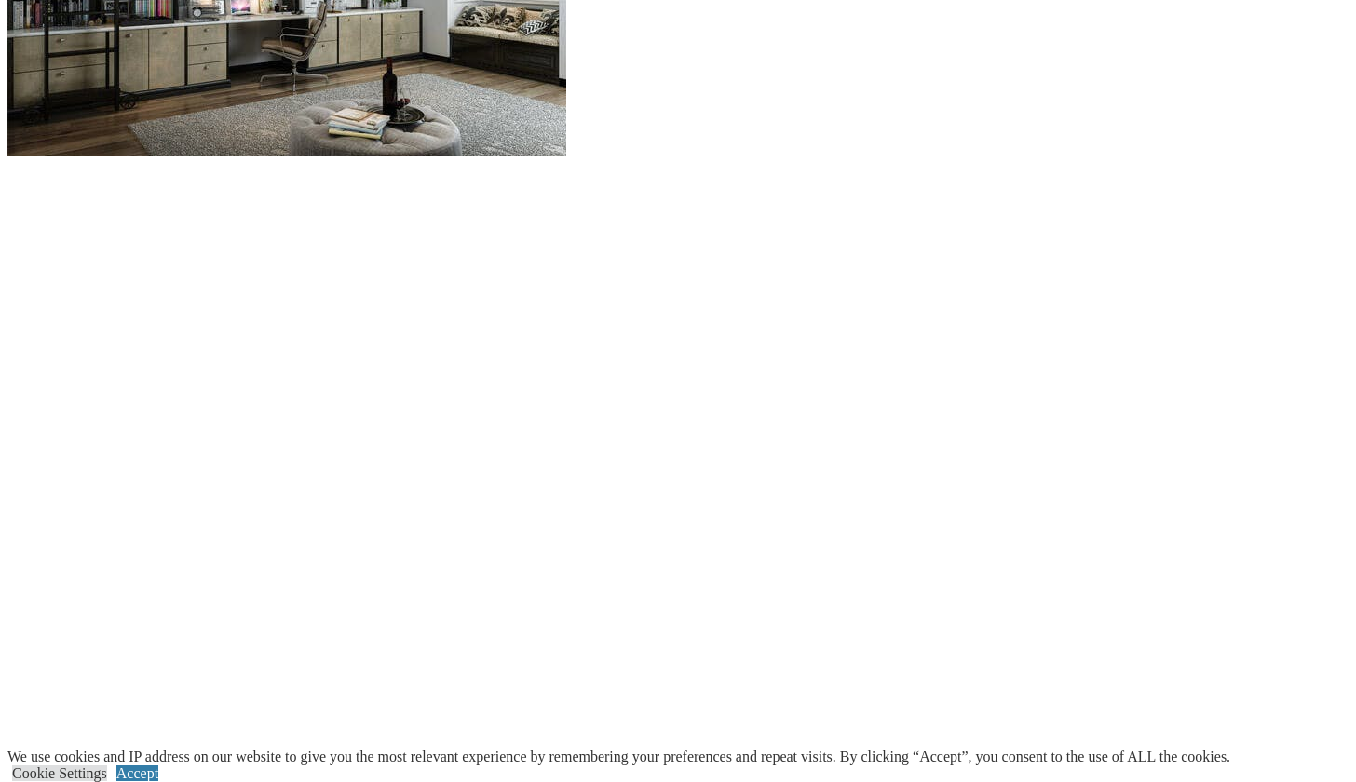
scroll to position [2089, 0]
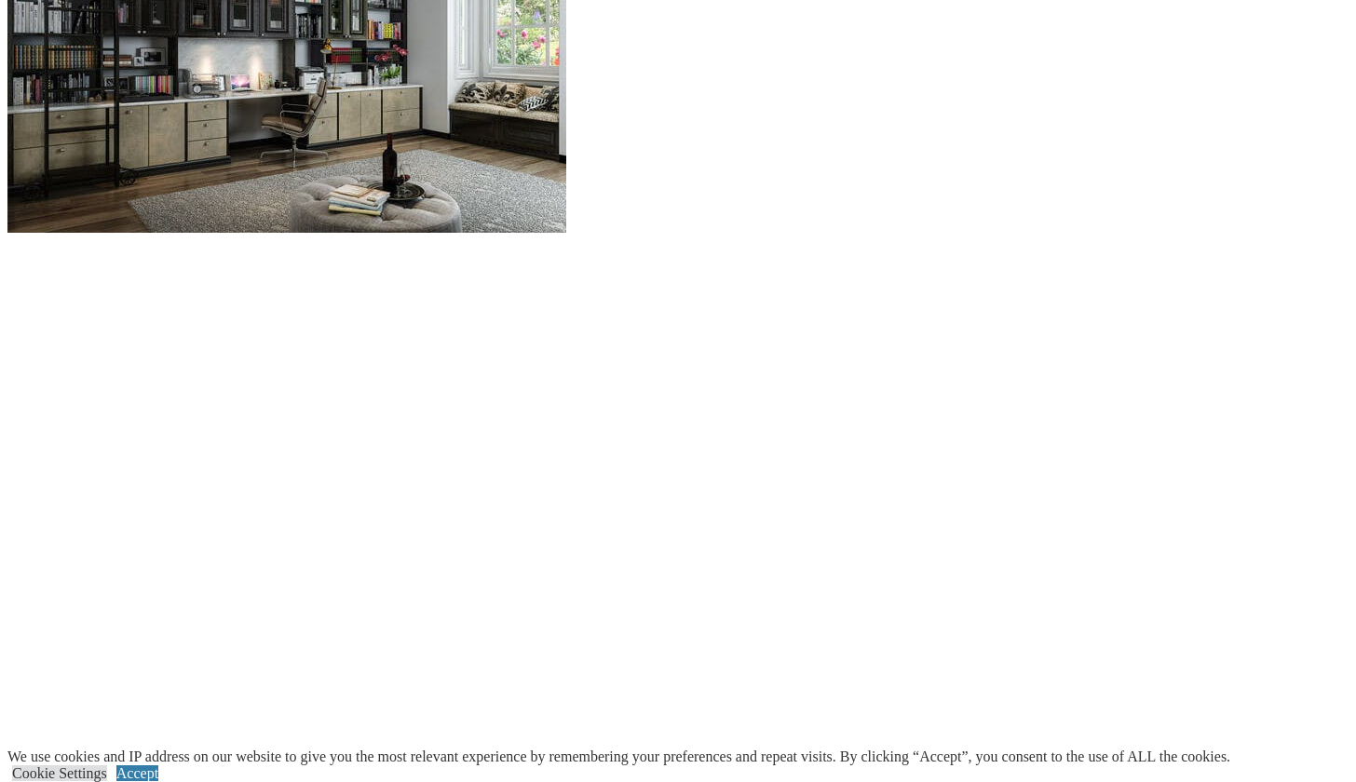
scroll to position [2009, 0]
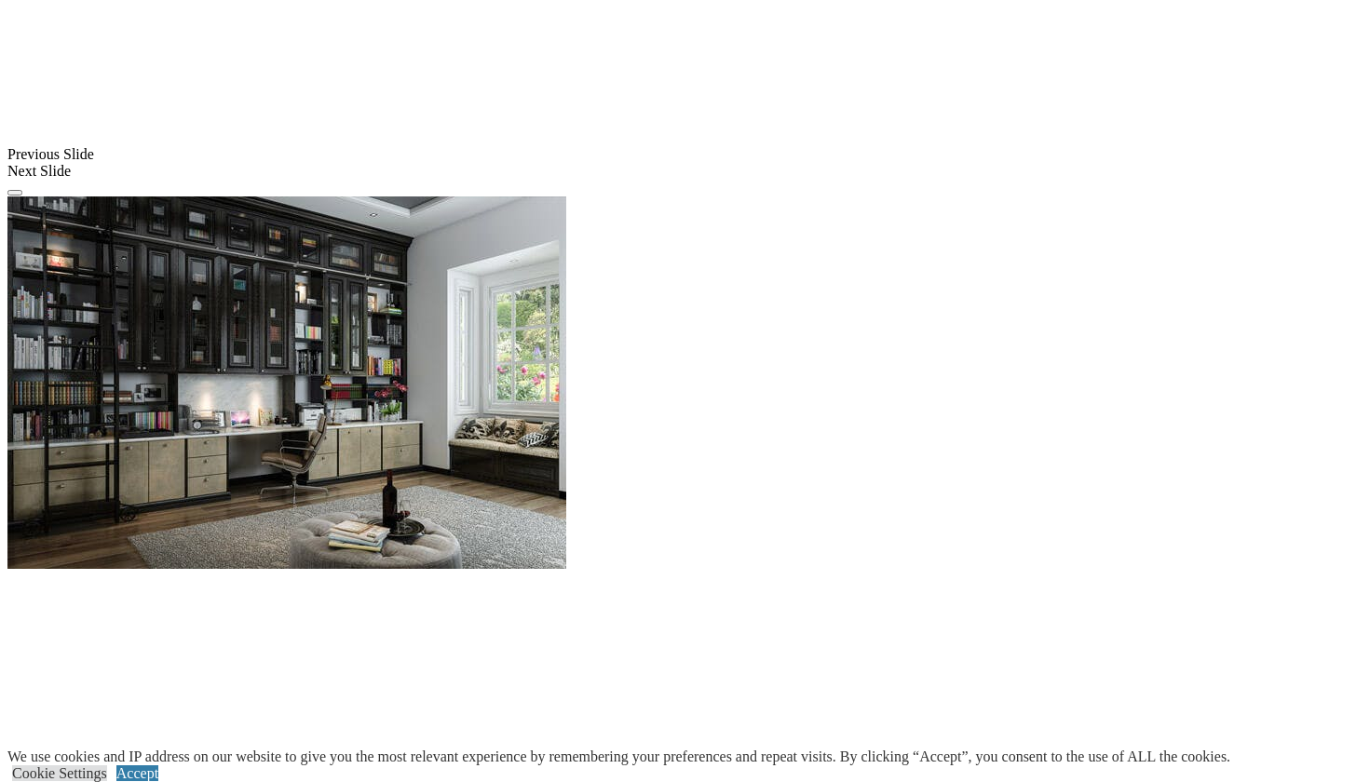
scroll to position [1676, 0]
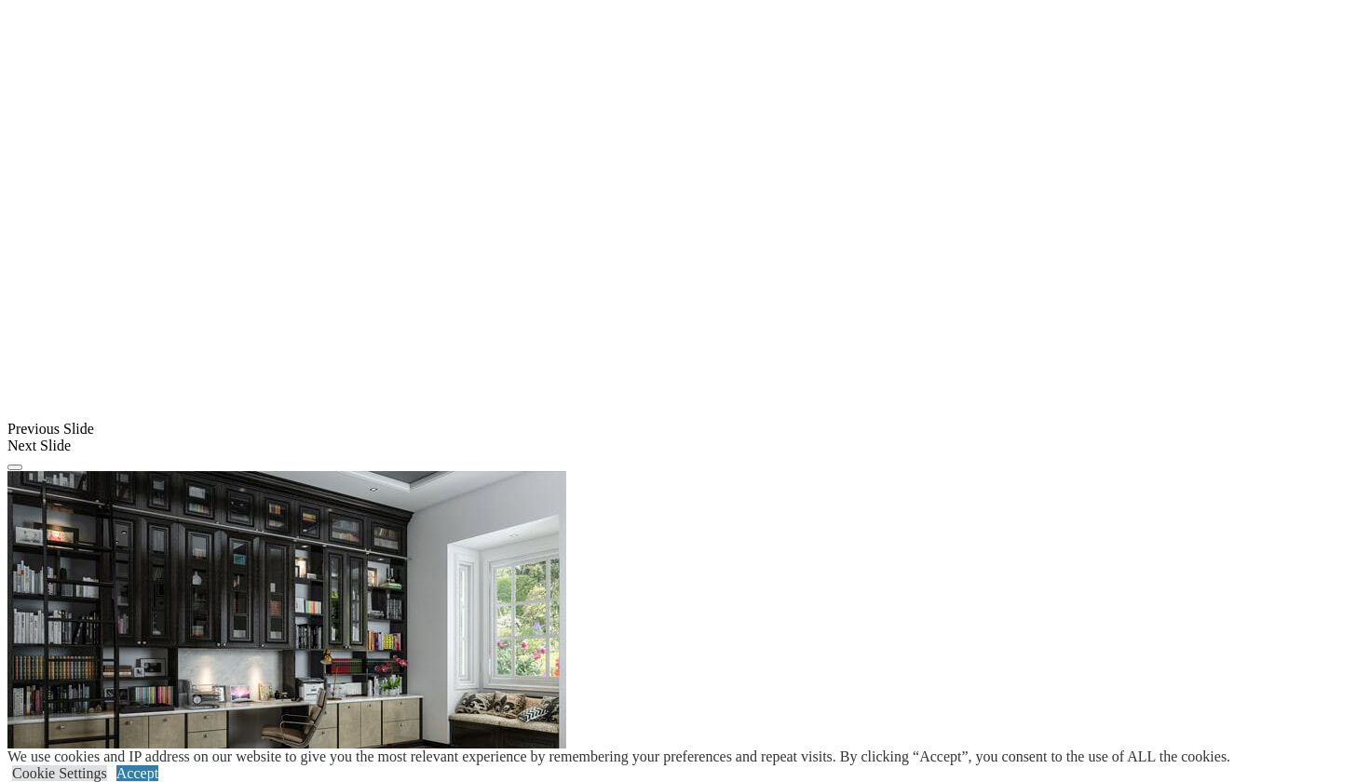
scroll to position [1365, 0]
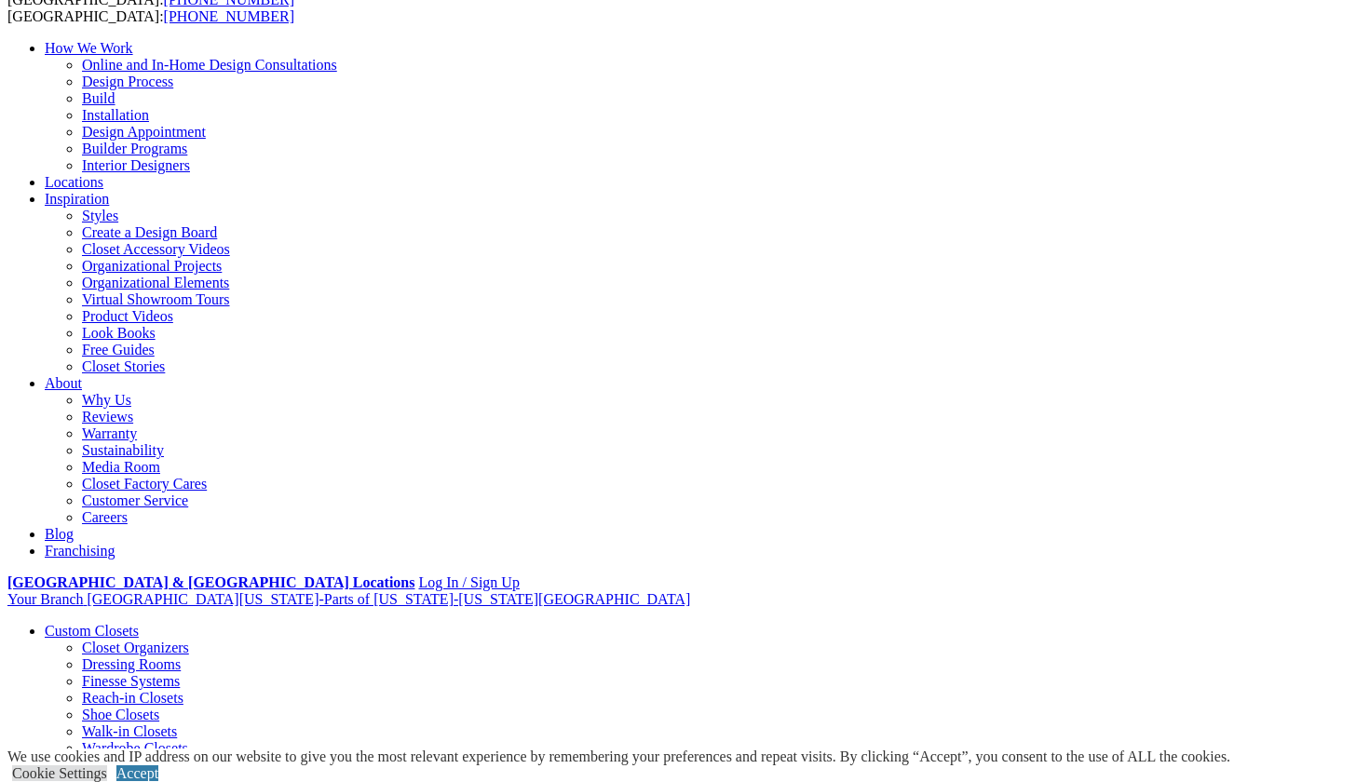
scroll to position [0, 0]
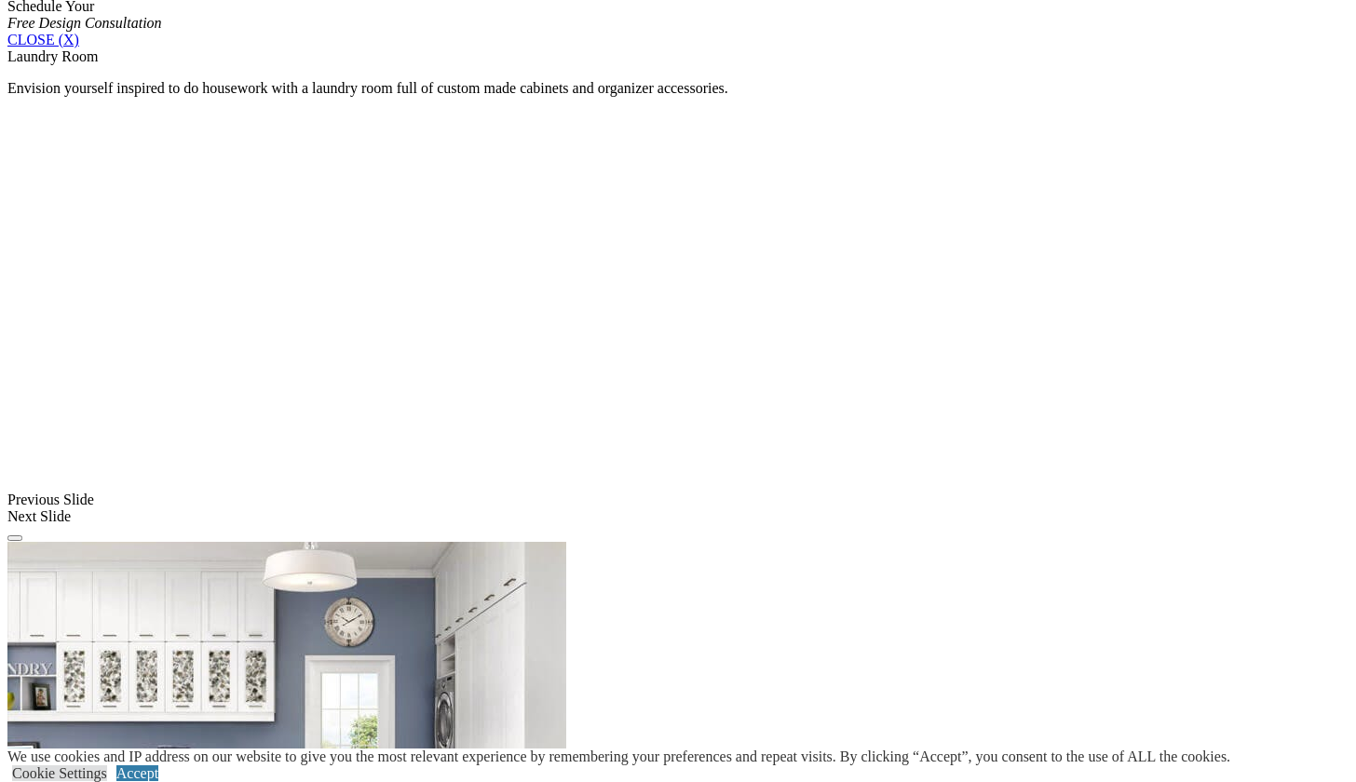
scroll to position [1268, 0]
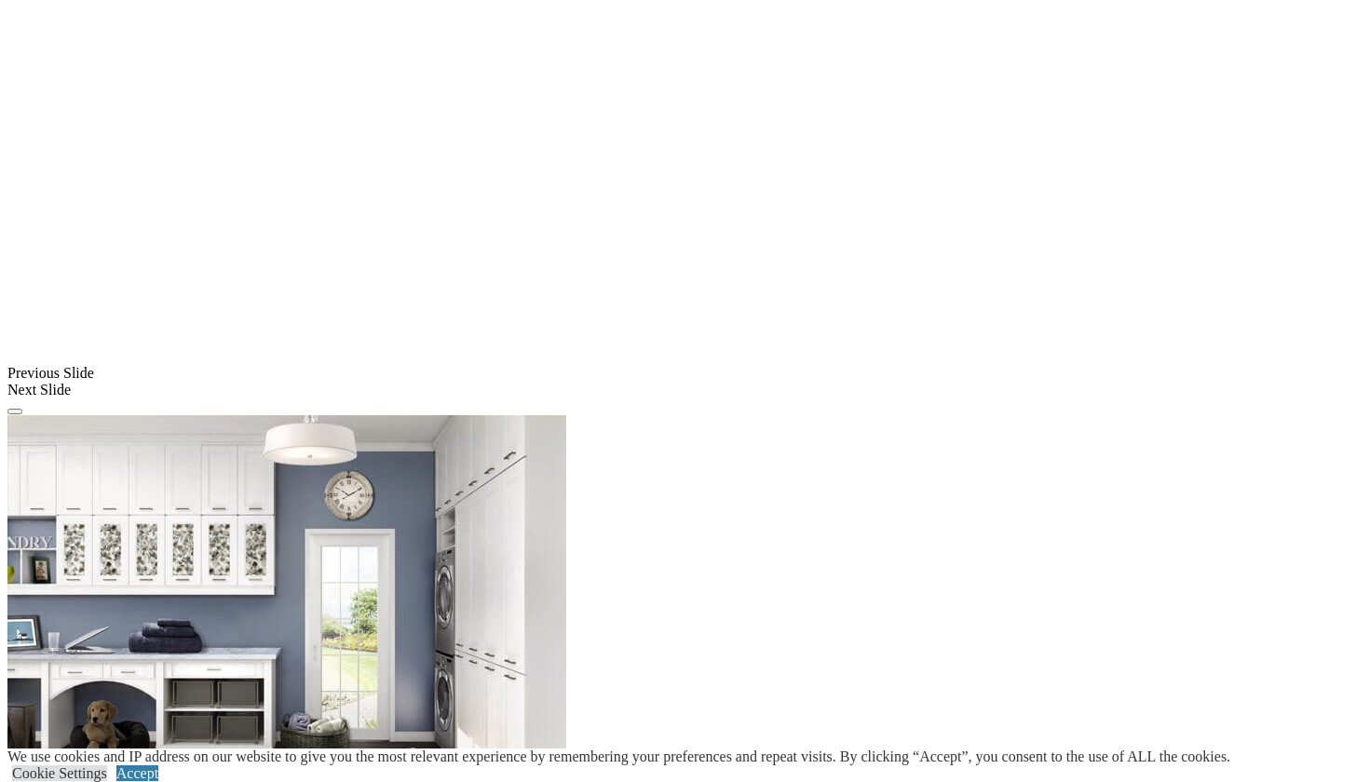
scroll to position [1399, 0]
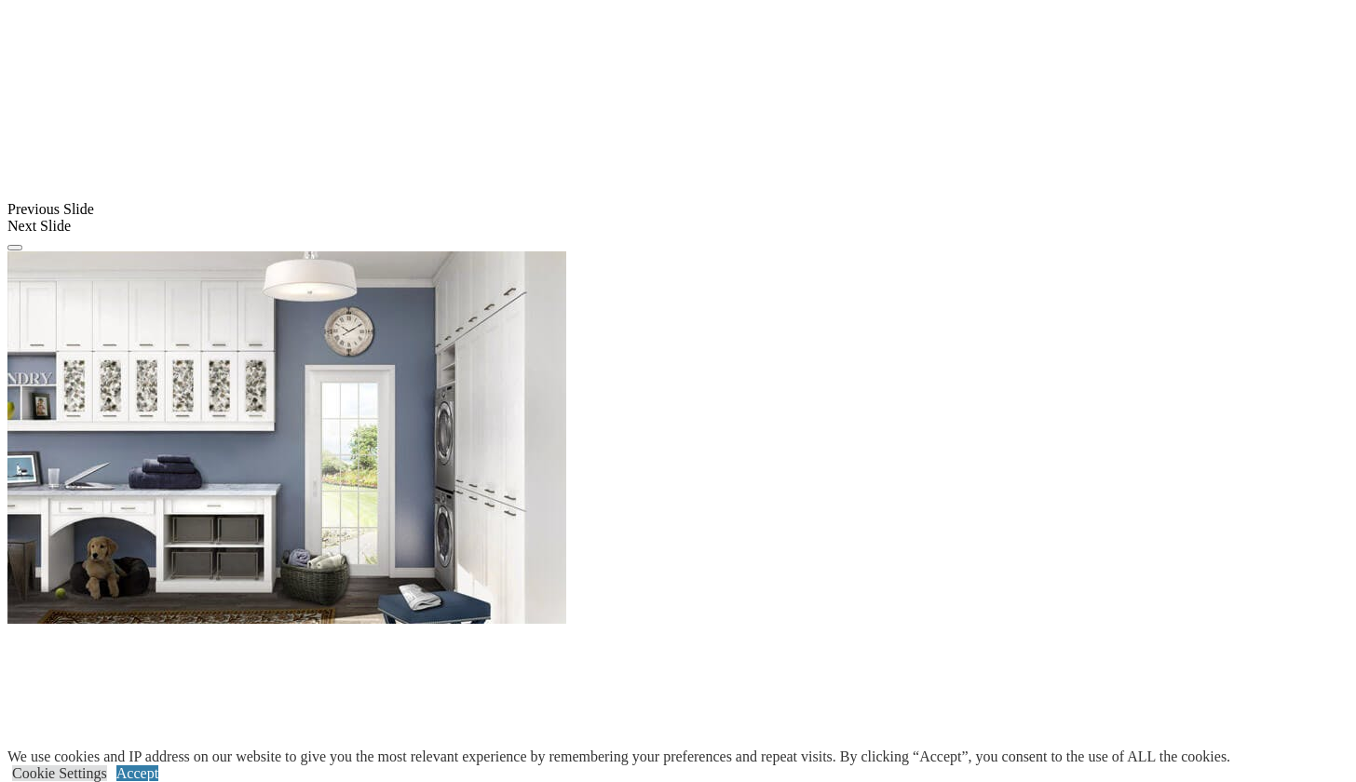
scroll to position [1569, 0]
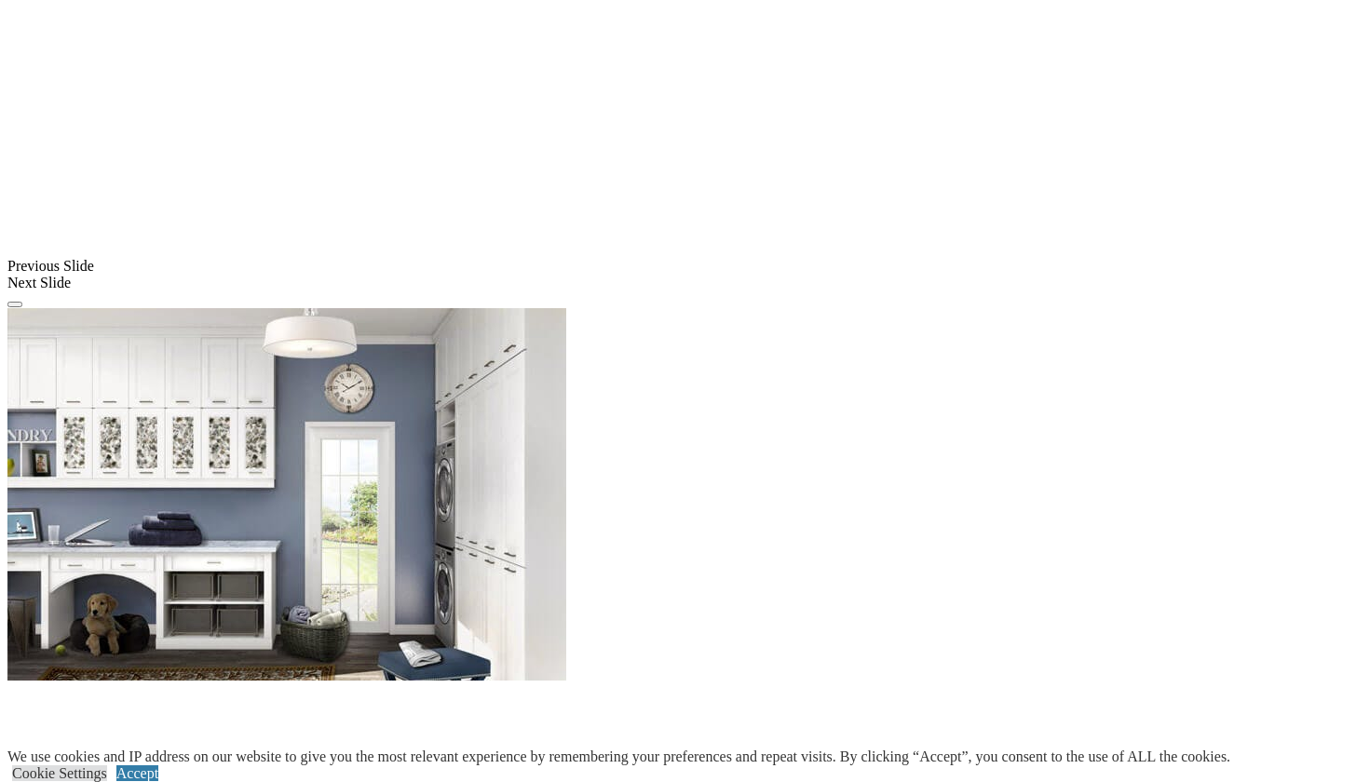
scroll to position [1498, 0]
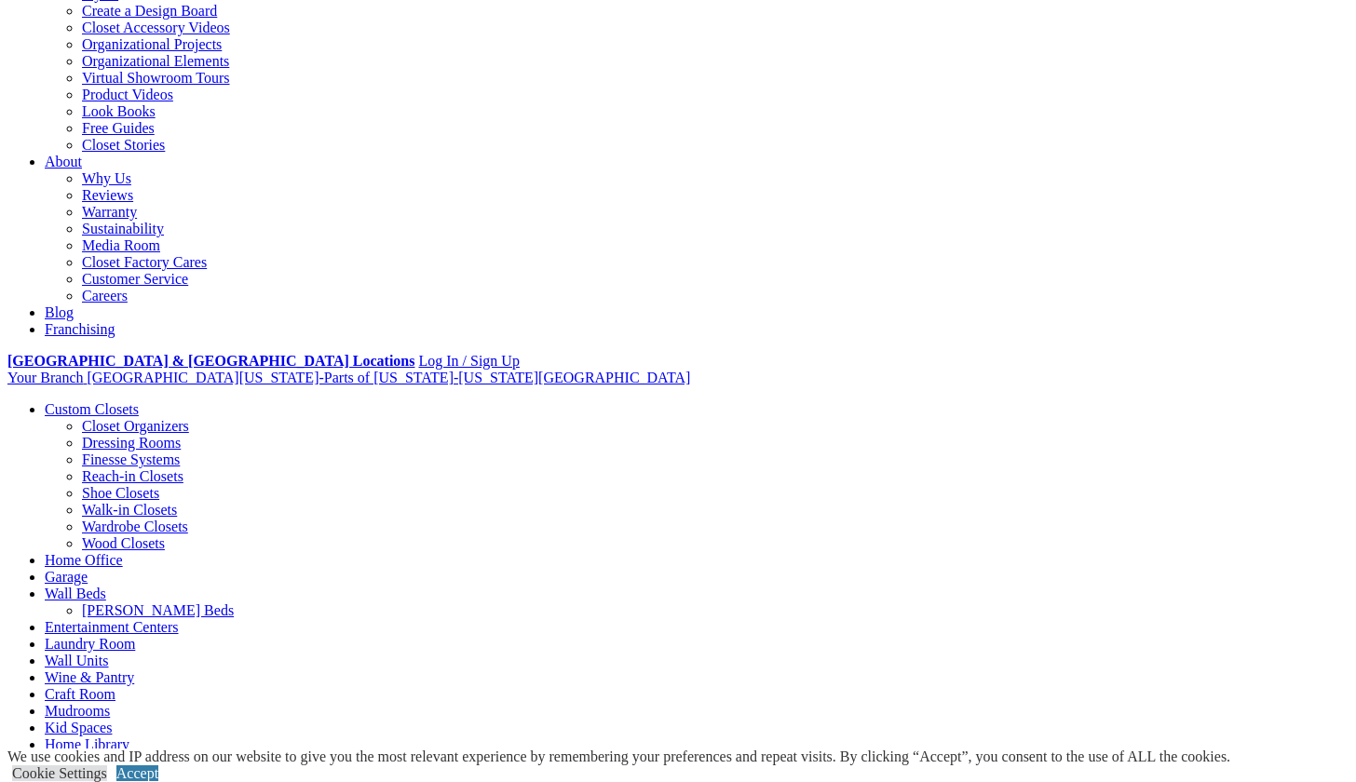
scroll to position [138, 0]
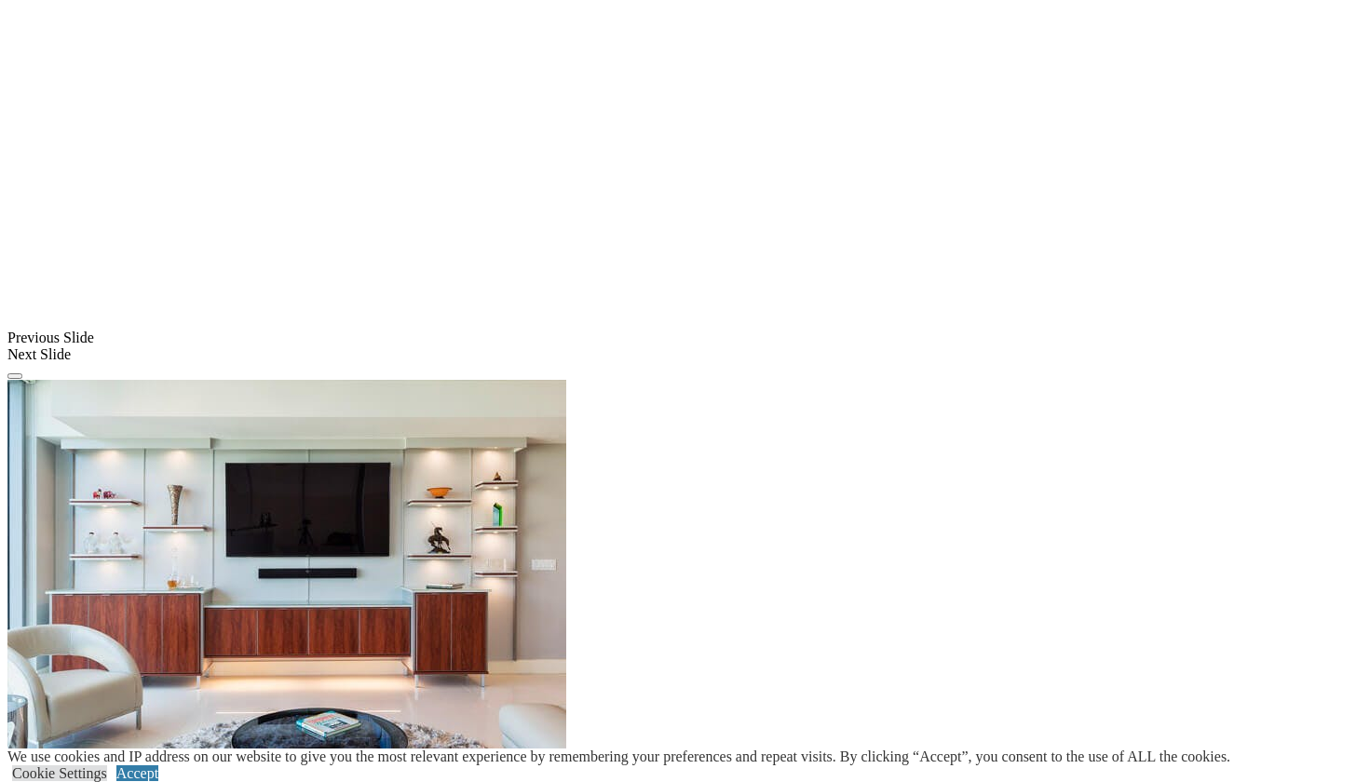
scroll to position [1457, 0]
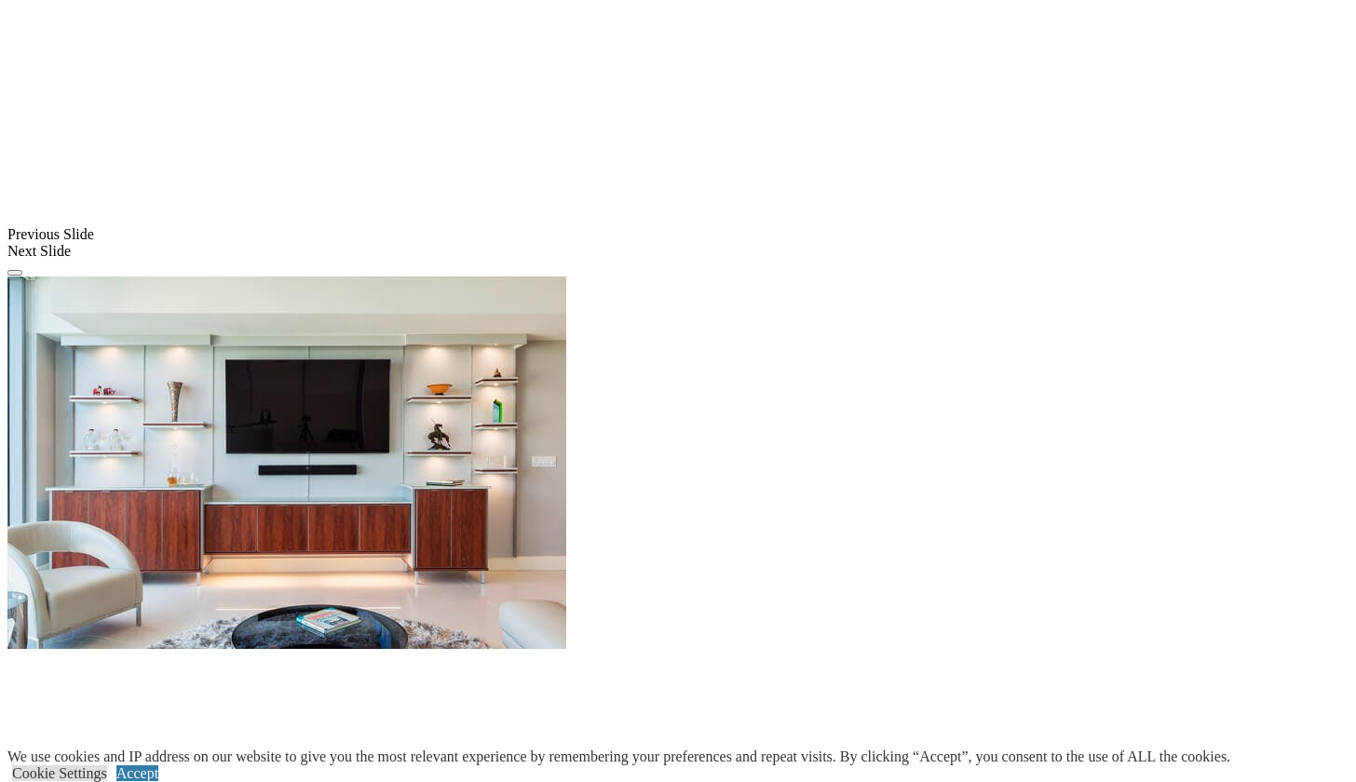
scroll to position [1551, 0]
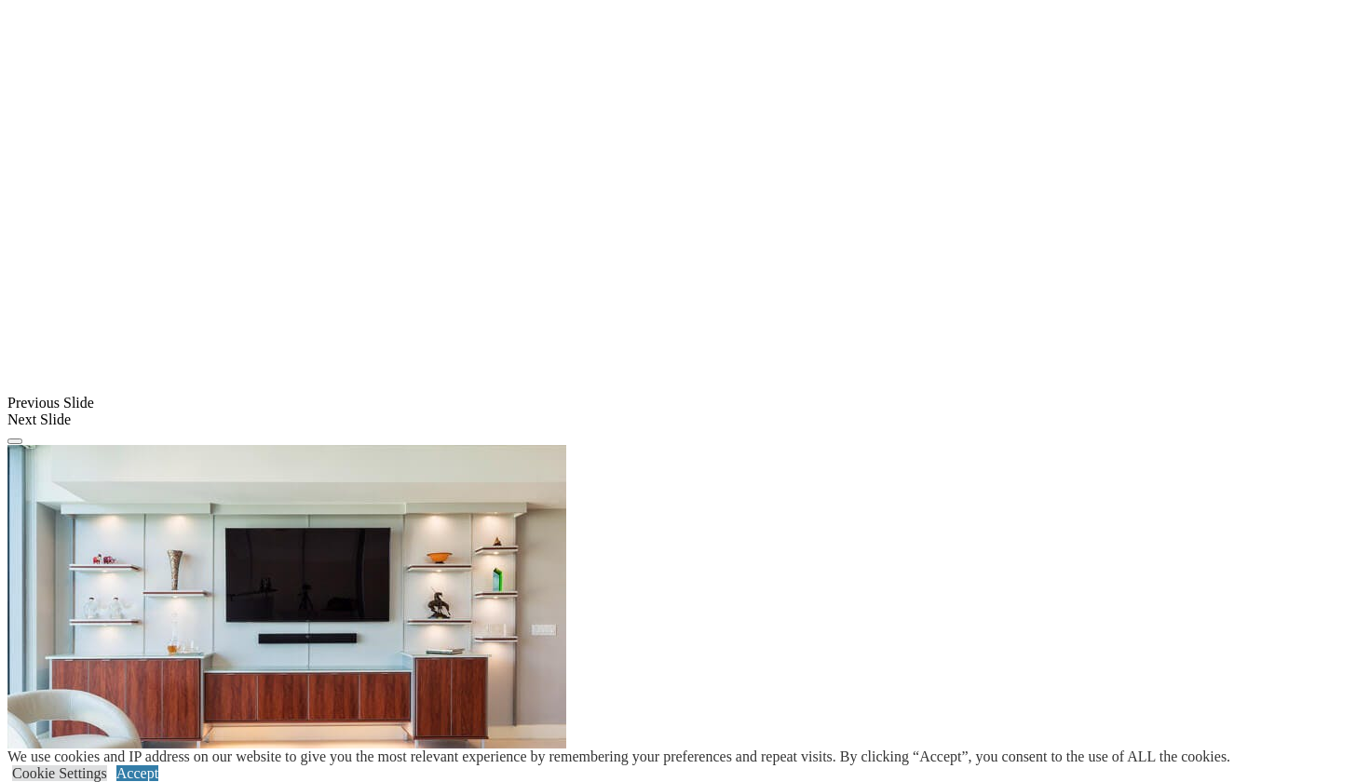
scroll to position [1336, 0]
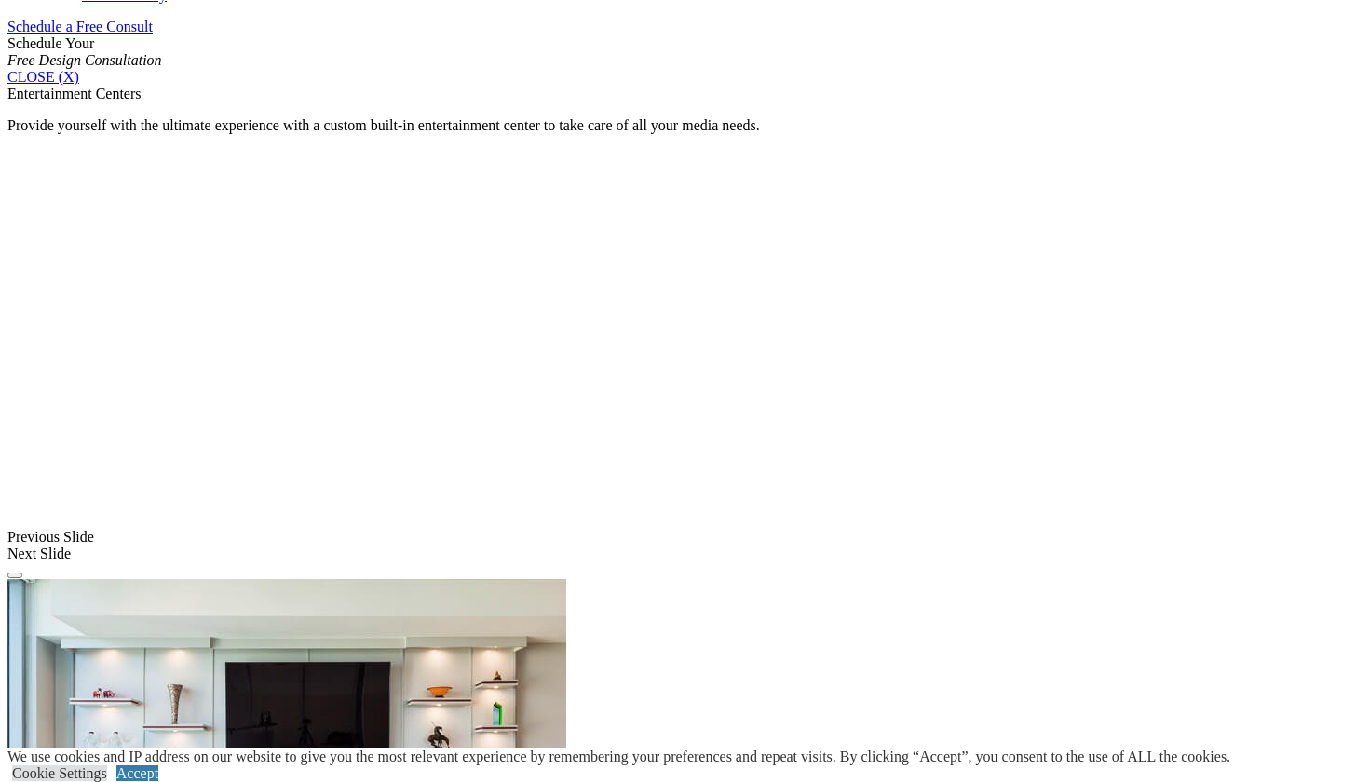
scroll to position [1165, 0]
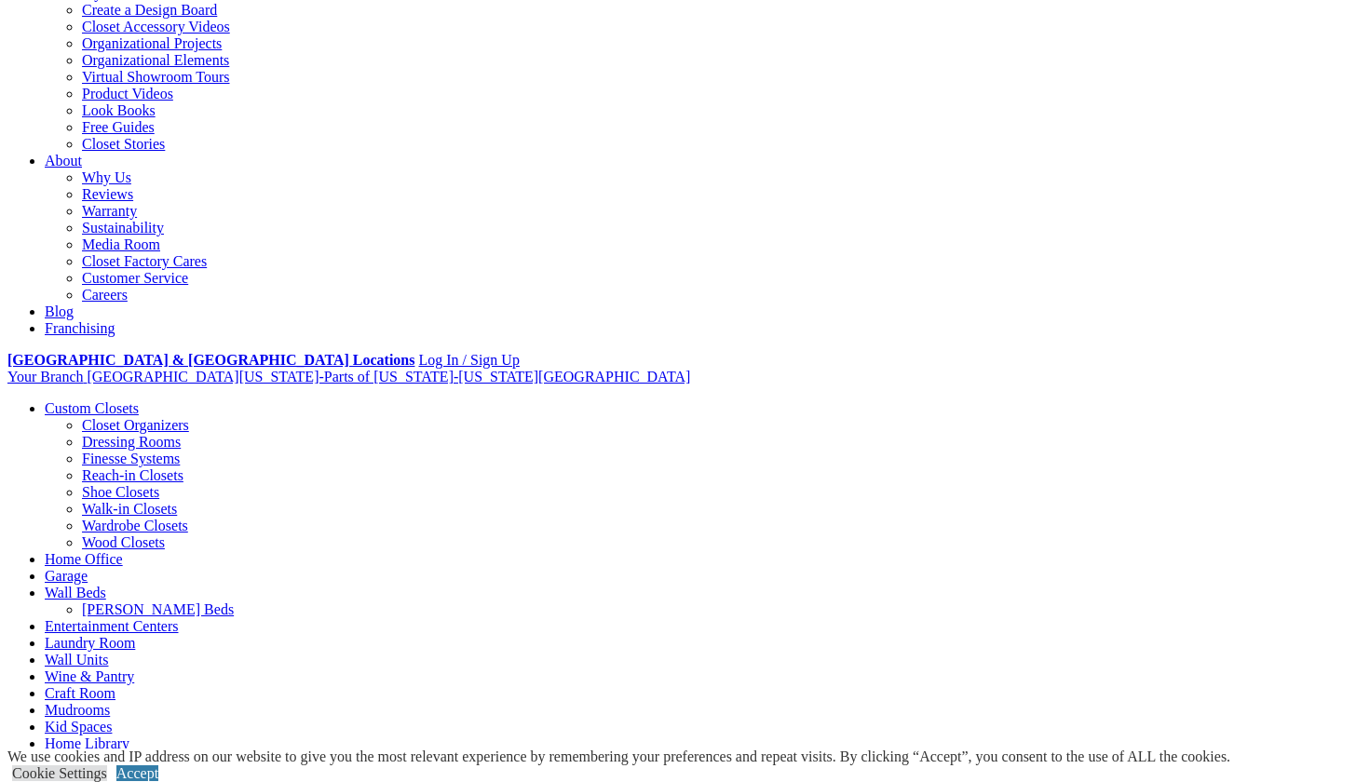
scroll to position [0, 0]
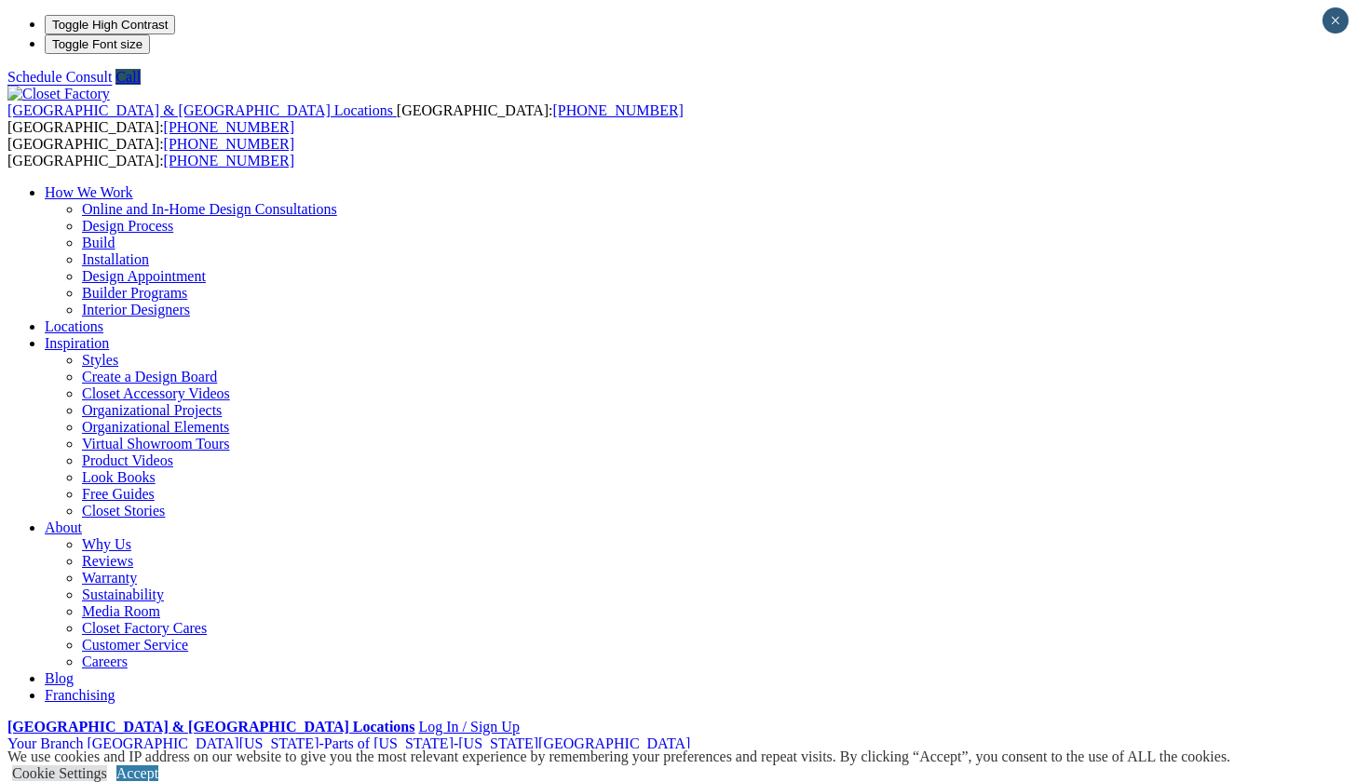
click at [118, 352] on link "Styles" at bounding box center [100, 360] width 36 height 16
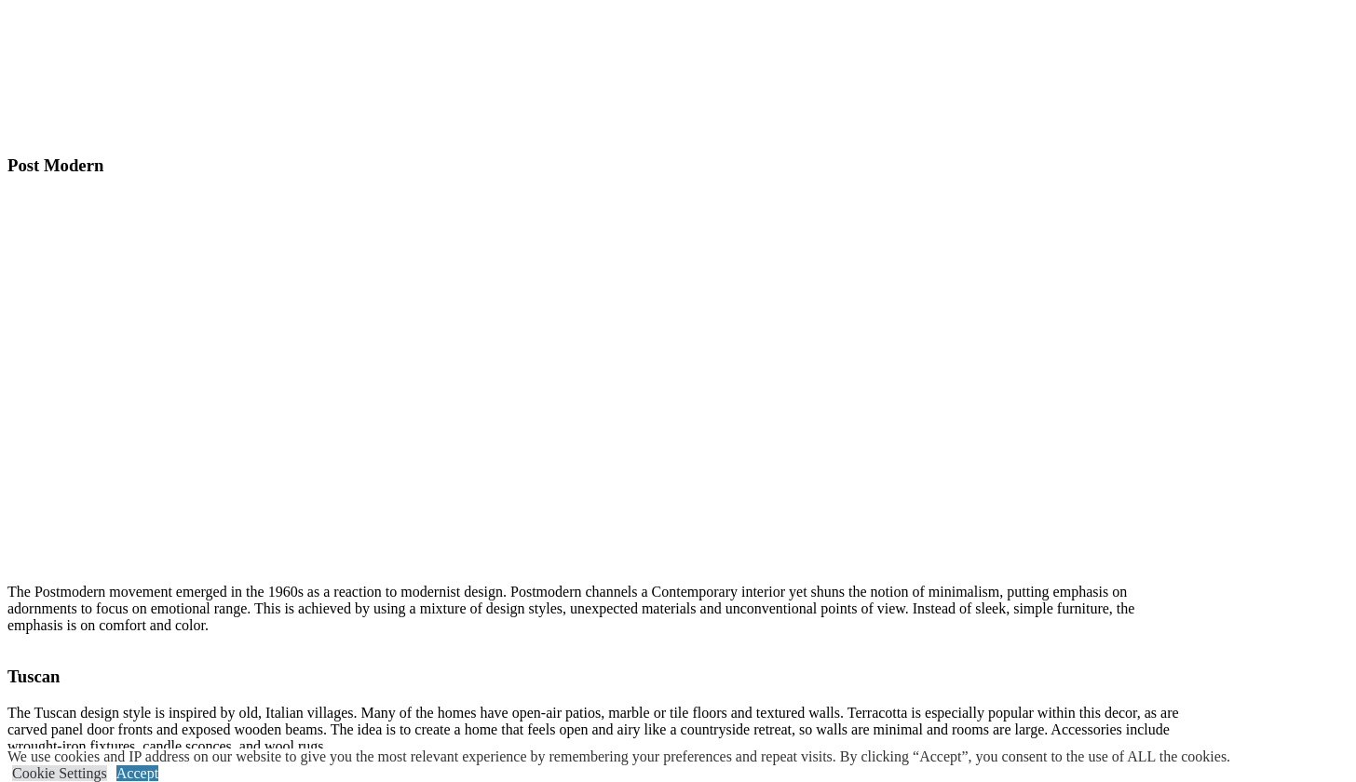
scroll to position [5406, 0]
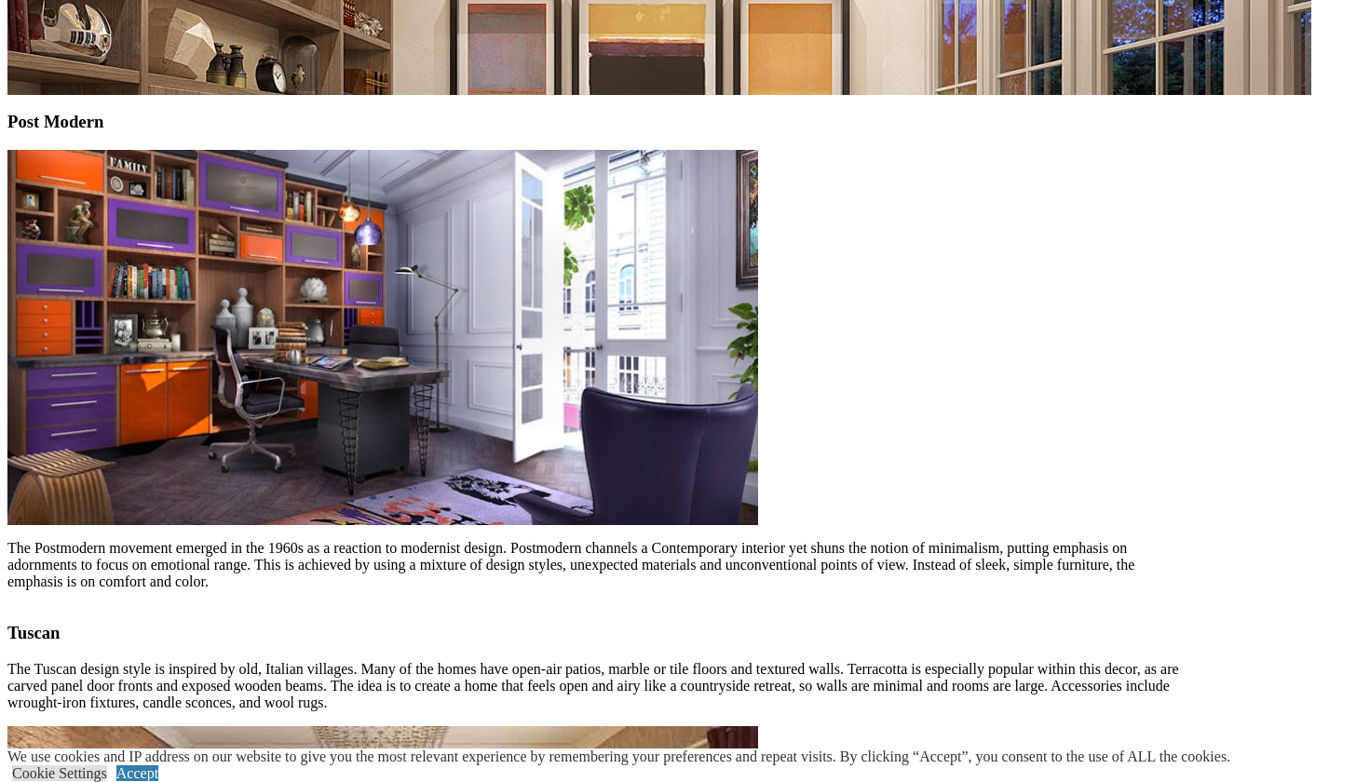
scroll to position [5069, 0]
